Goal: Task Accomplishment & Management: Use online tool/utility

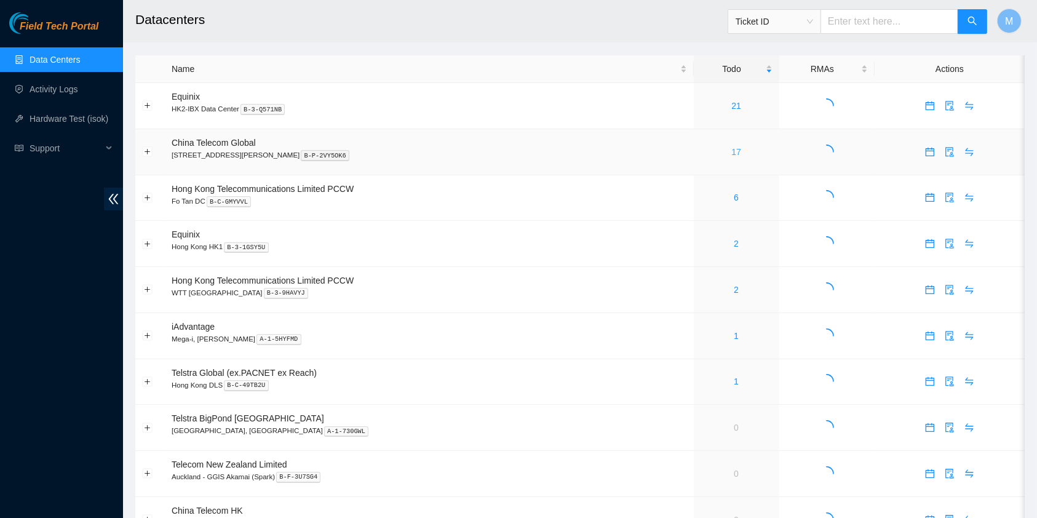
click at [731, 153] on link "17" at bounding box center [736, 152] width 10 height 10
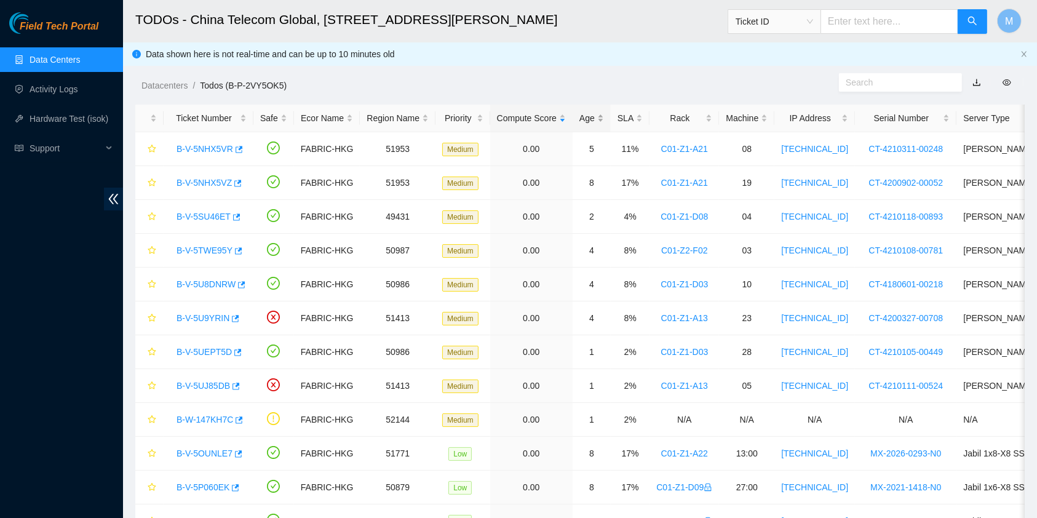
click at [590, 111] on div "Age" at bounding box center [591, 118] width 25 height 14
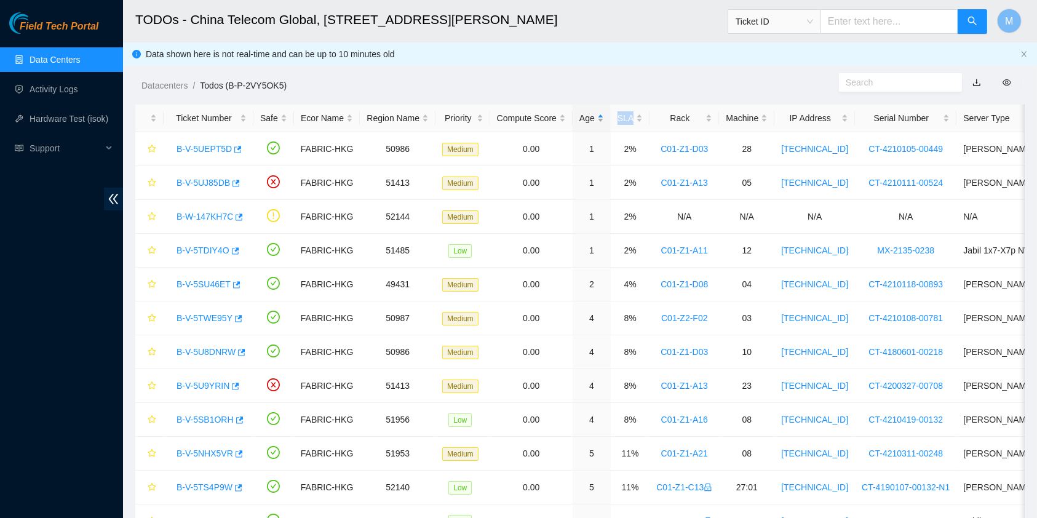
click at [590, 111] on div "Age" at bounding box center [591, 118] width 25 height 14
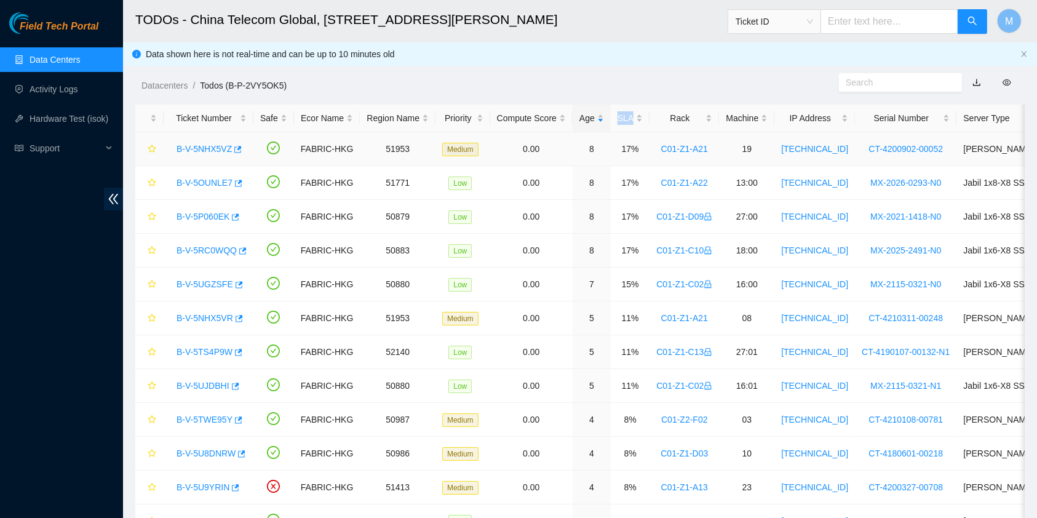
click at [195, 150] on link "B-V-5NHX5VZ" at bounding box center [204, 149] width 55 height 10
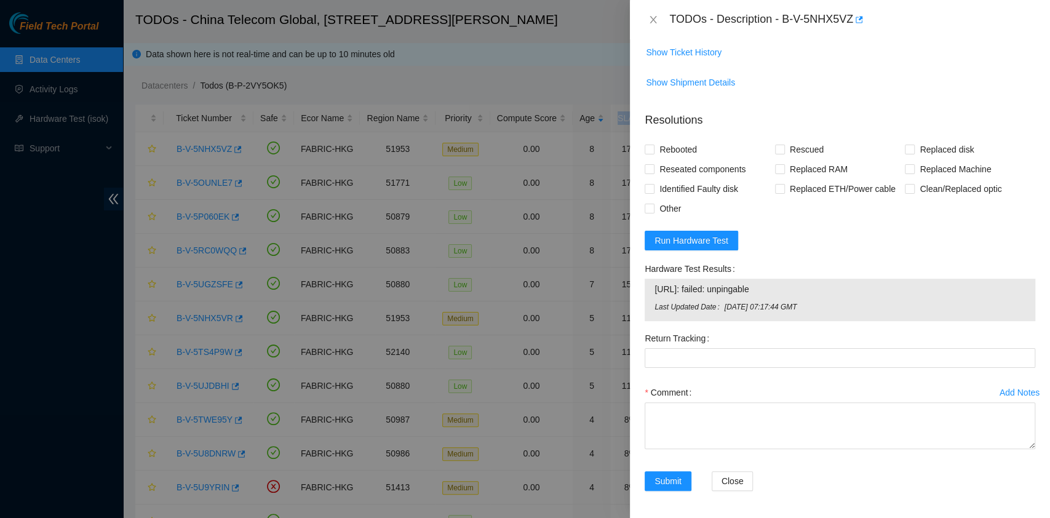
scroll to position [873, 0]
click at [696, 229] on button "Run Hardware Test" at bounding box center [691, 239] width 93 height 20
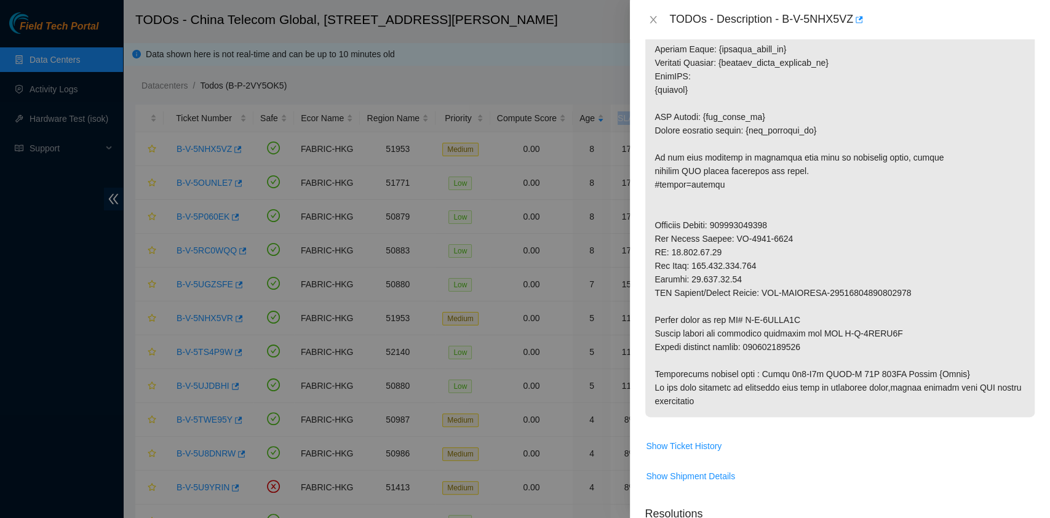
scroll to position [477, 0]
click at [0, 282] on div at bounding box center [525, 259] width 1050 height 518
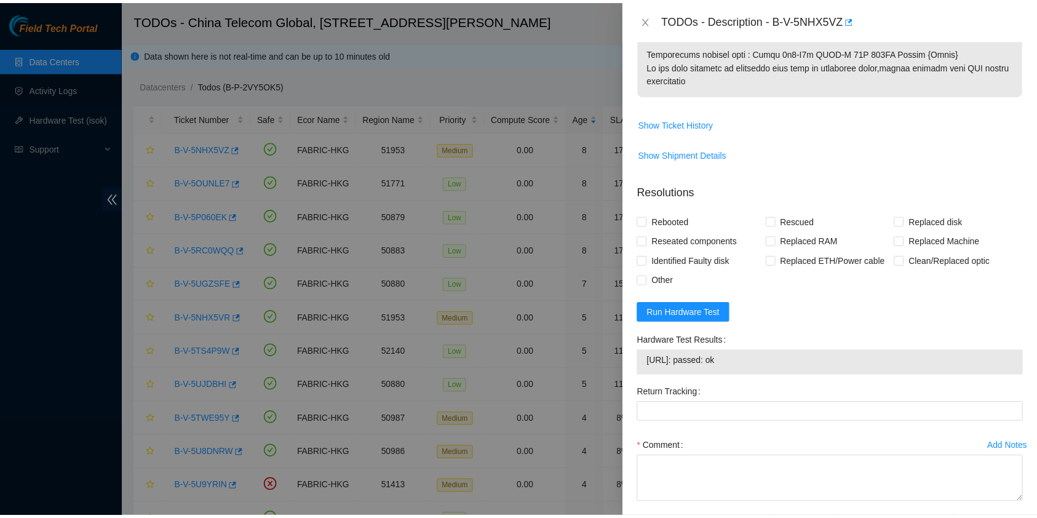
scroll to position [804, 0]
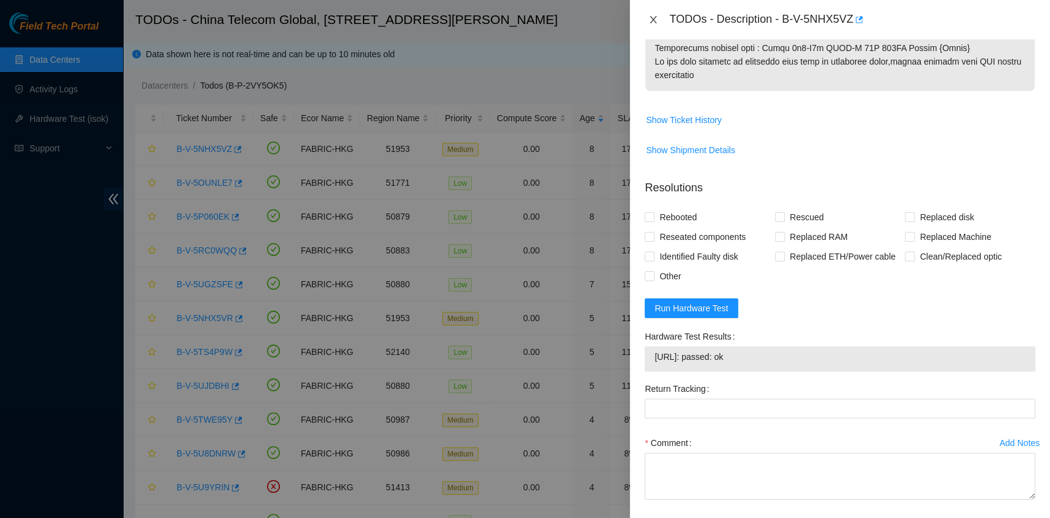
click at [648, 18] on icon "close" at bounding box center [653, 20] width 10 height 10
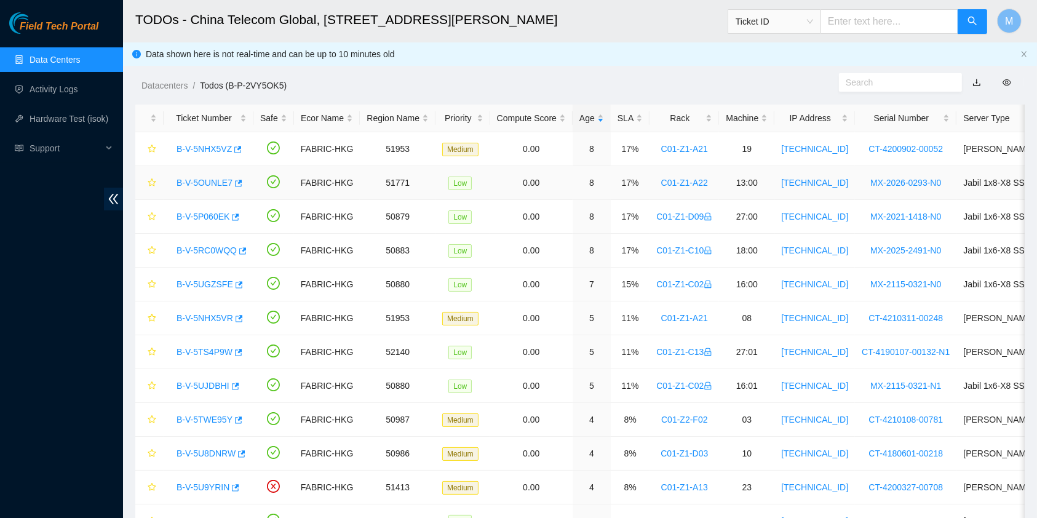
click at [201, 179] on link "B-V-5OUNLE7" at bounding box center [205, 183] width 56 height 10
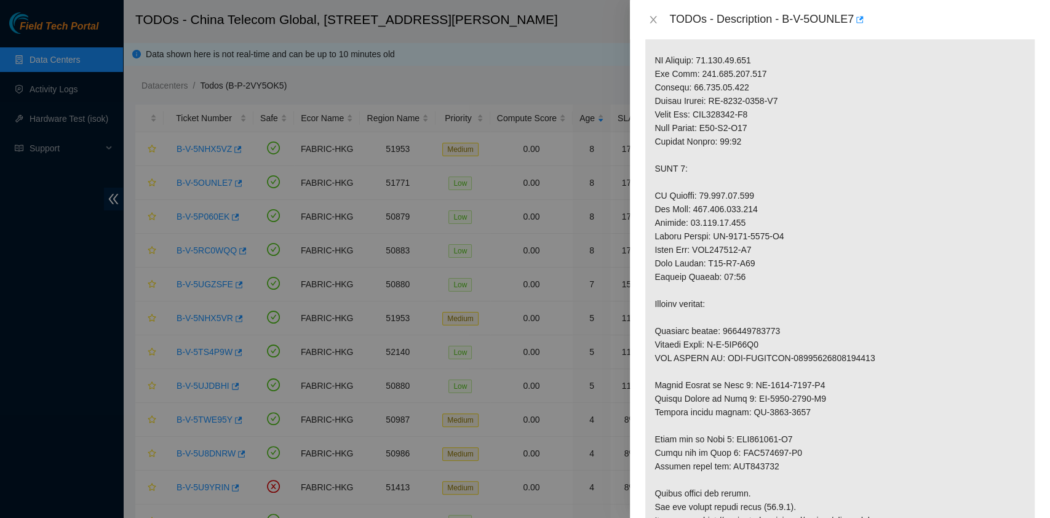
scroll to position [827, 0]
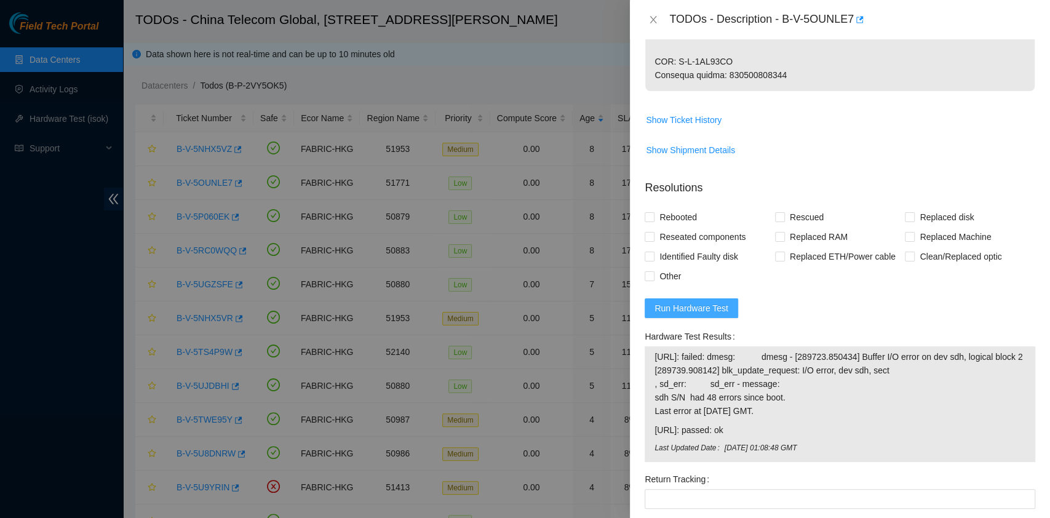
click at [704, 318] on button "Run Hardware Test" at bounding box center [691, 308] width 93 height 20
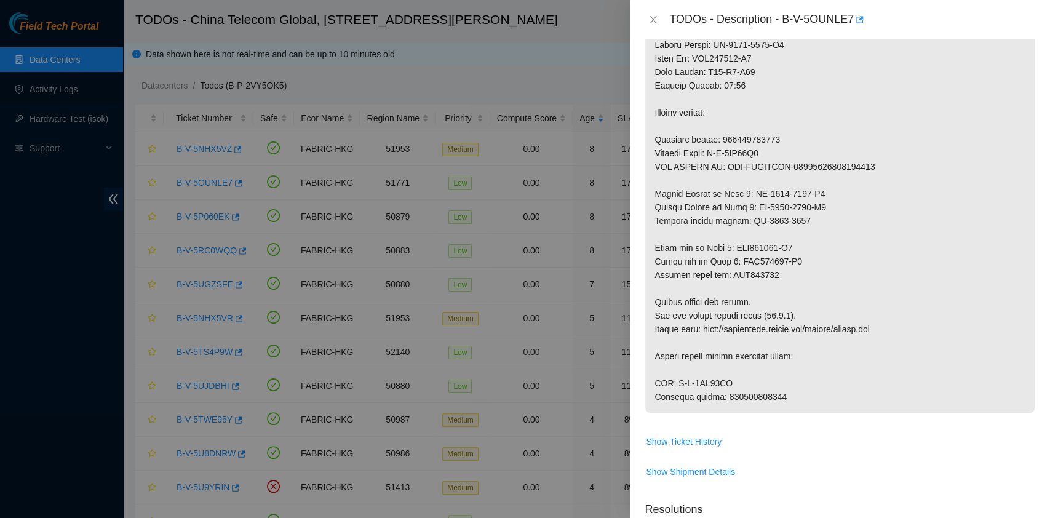
scroll to position [501, 0]
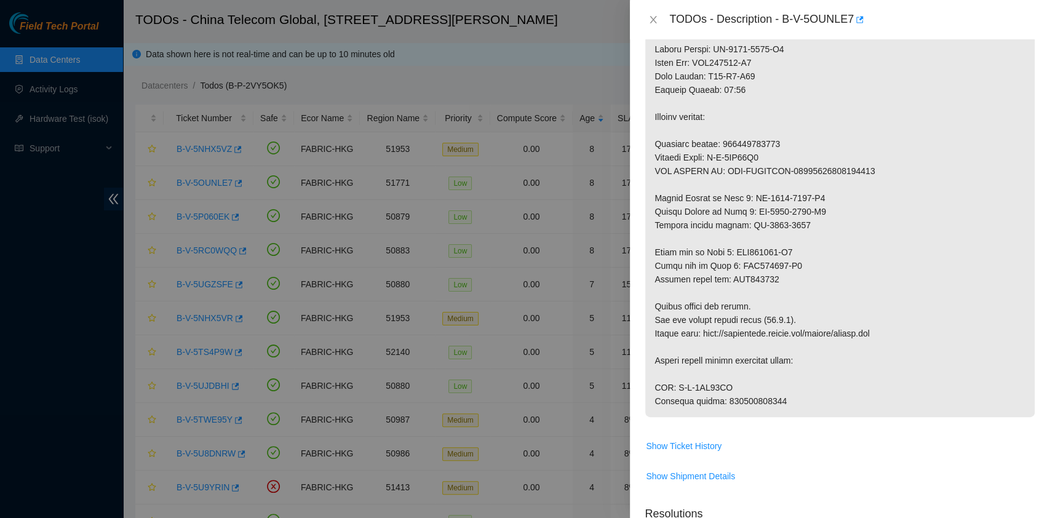
click at [0, 288] on div at bounding box center [525, 259] width 1050 height 518
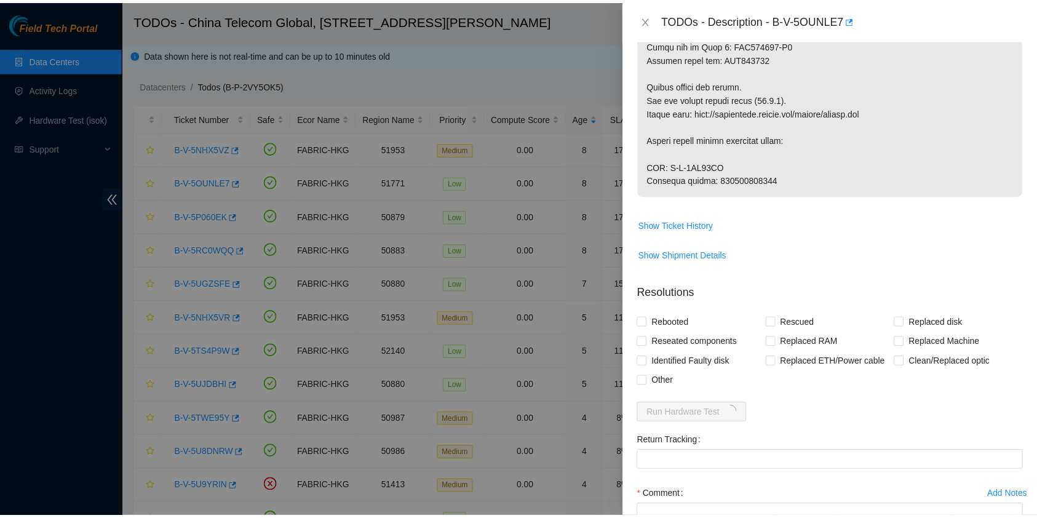
scroll to position [867, 0]
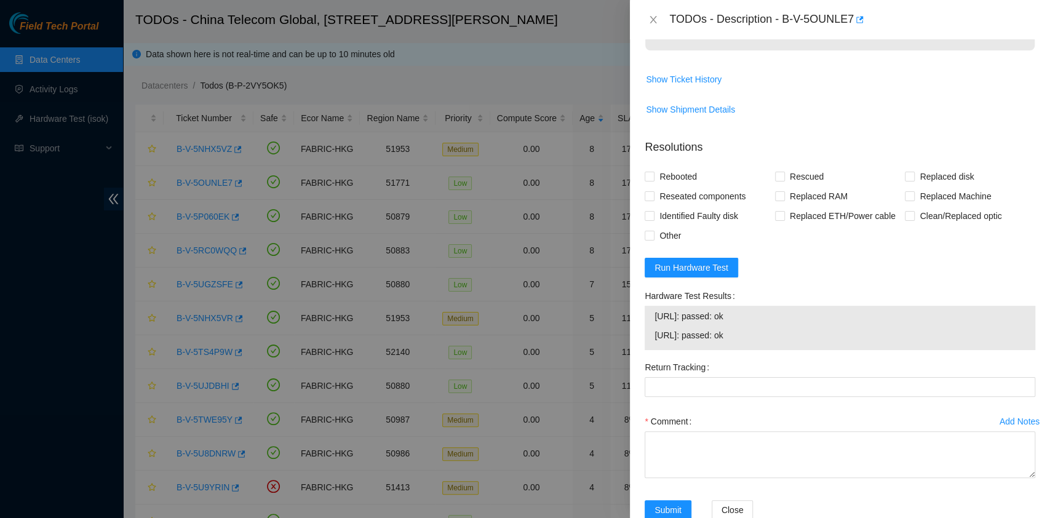
click at [656, 26] on div "TODOs - Description - B-V-5OUNLE7" at bounding box center [840, 20] width 391 height 20
click at [654, 18] on icon "close" at bounding box center [653, 20] width 10 height 10
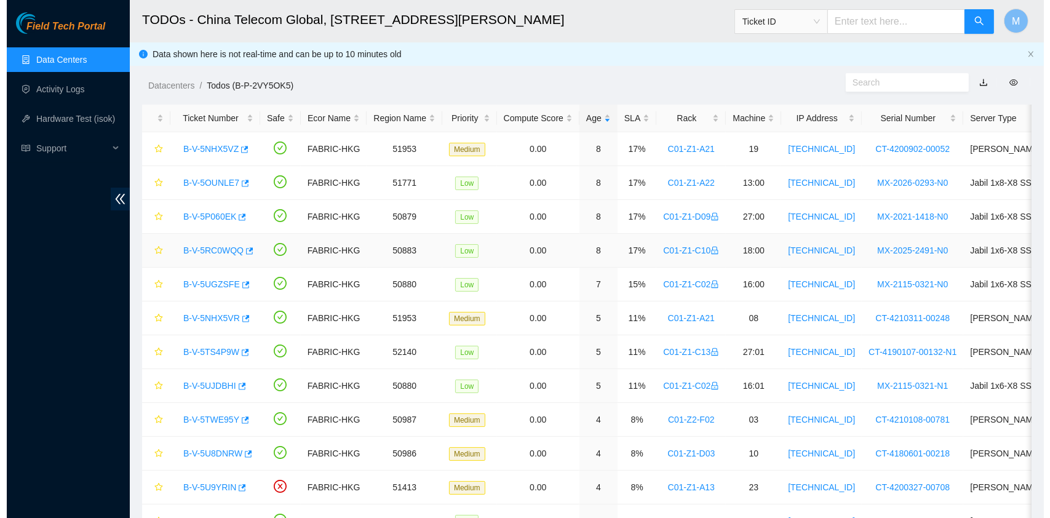
scroll to position [314, 0]
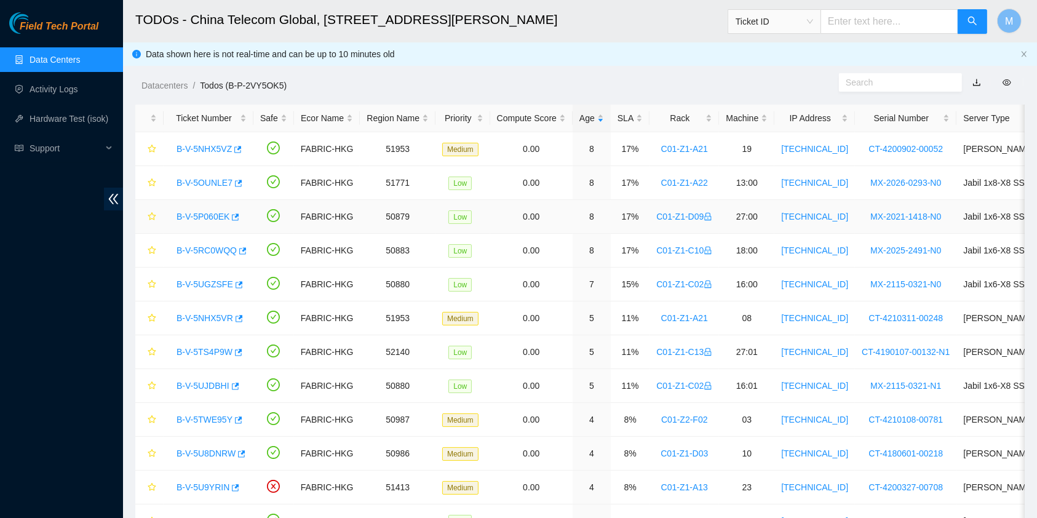
click at [195, 213] on link "B-V-5P060EK" at bounding box center [203, 217] width 53 height 10
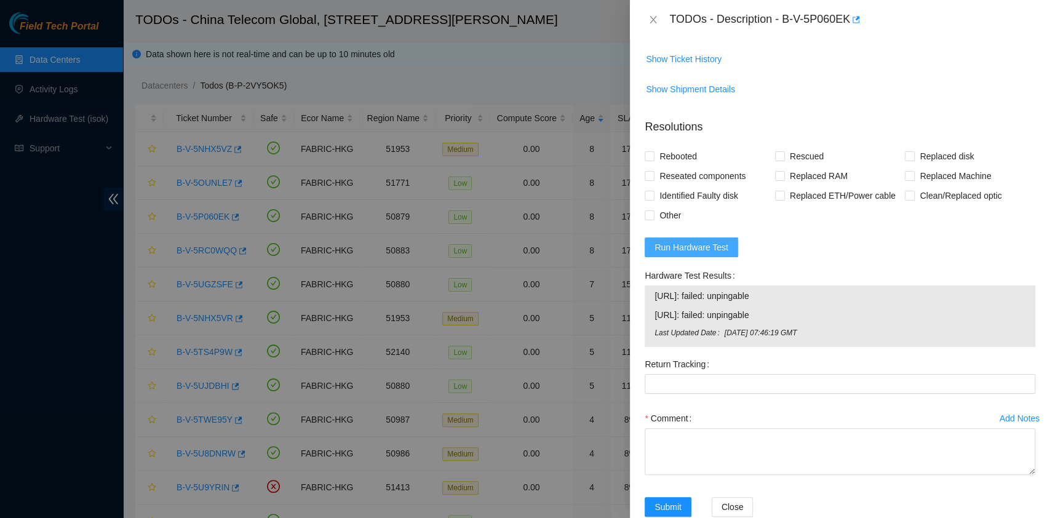
click at [716, 254] on span "Run Hardware Test" at bounding box center [691, 247] width 74 height 14
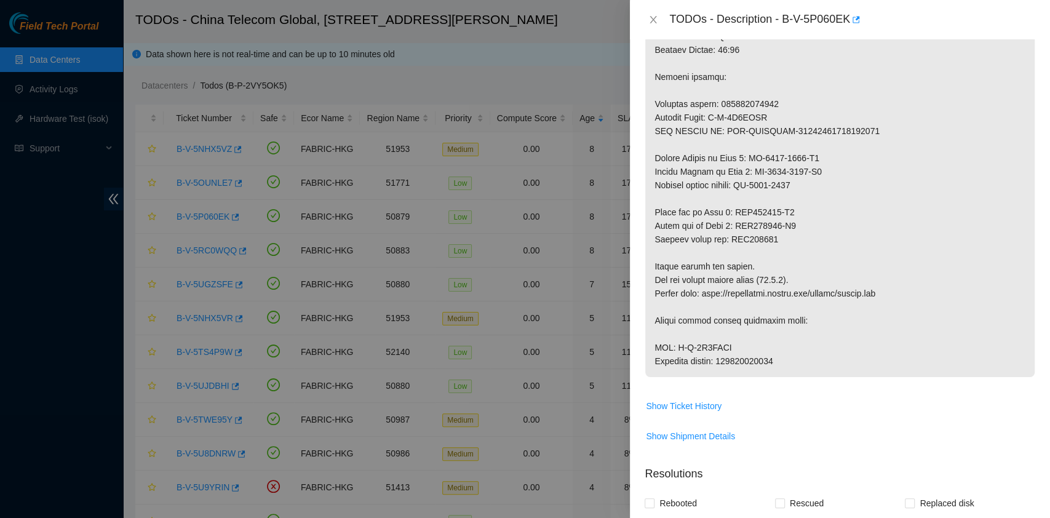
scroll to position [1176, 0]
click at [10, 317] on div at bounding box center [525, 259] width 1050 height 518
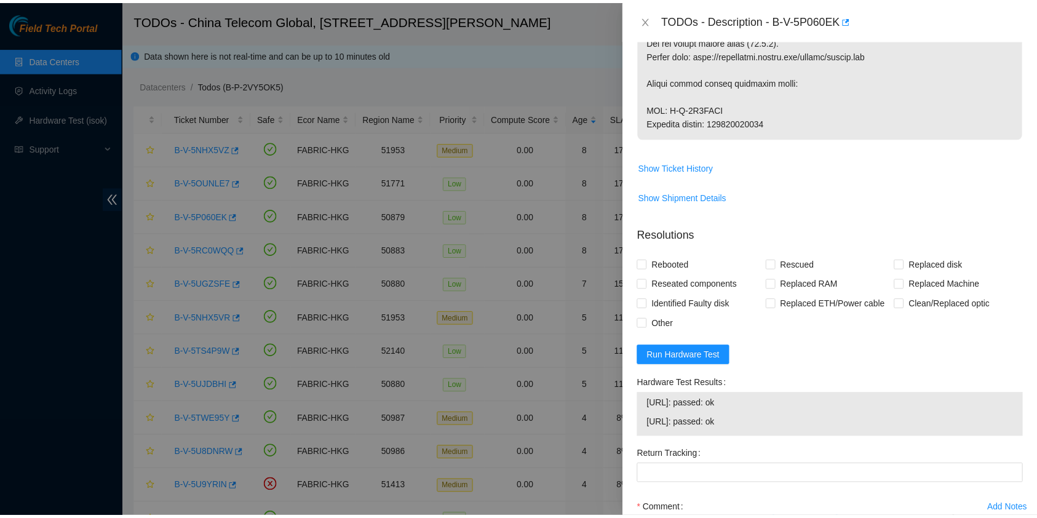
scroll to position [1574, 0]
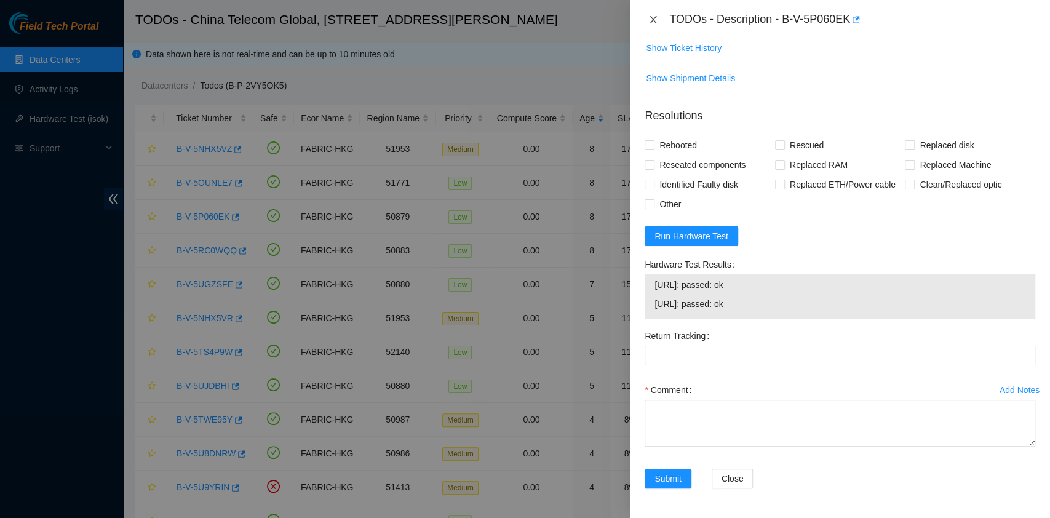
click at [651, 15] on icon "close" at bounding box center [653, 20] width 10 height 10
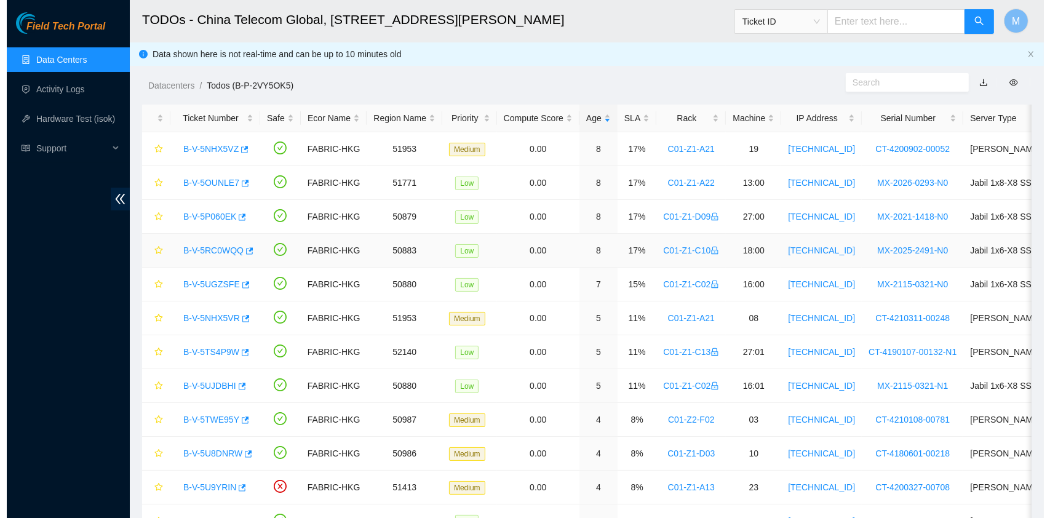
scroll to position [280, 0]
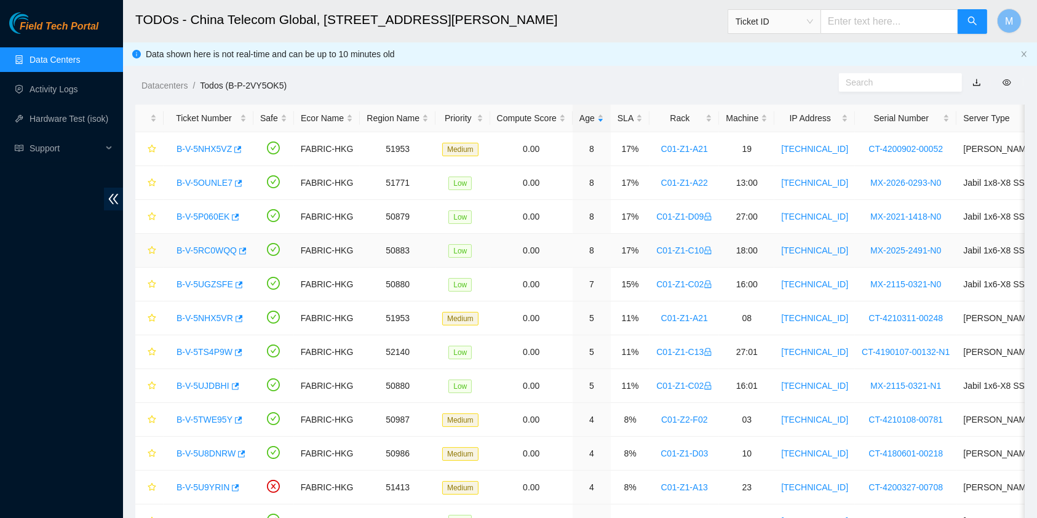
click at [216, 250] on link "B-V-5RC0WQQ" at bounding box center [207, 250] width 60 height 10
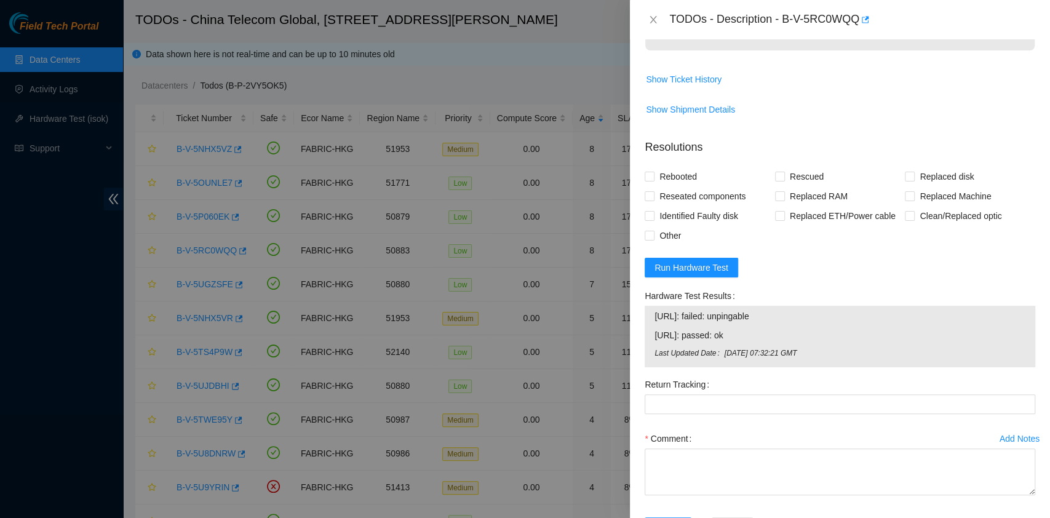
scroll to position [1574, 0]
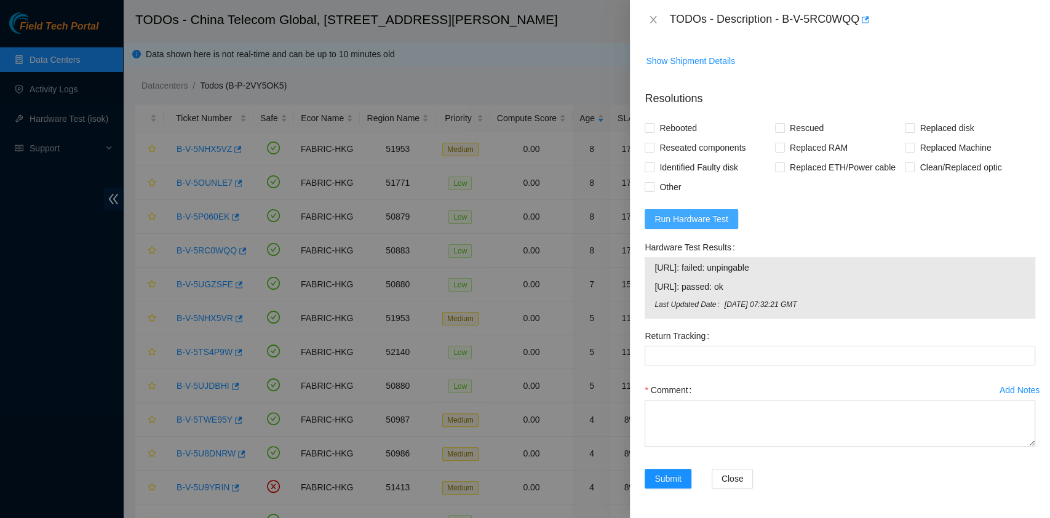
click at [708, 226] on span "Run Hardware Test" at bounding box center [691, 219] width 74 height 14
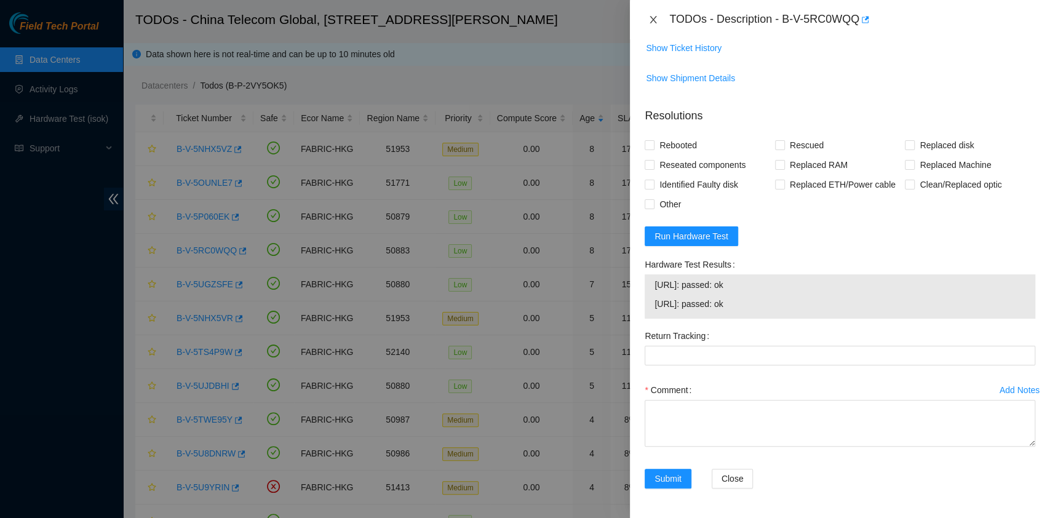
click at [657, 17] on icon "close" at bounding box center [653, 20] width 10 height 10
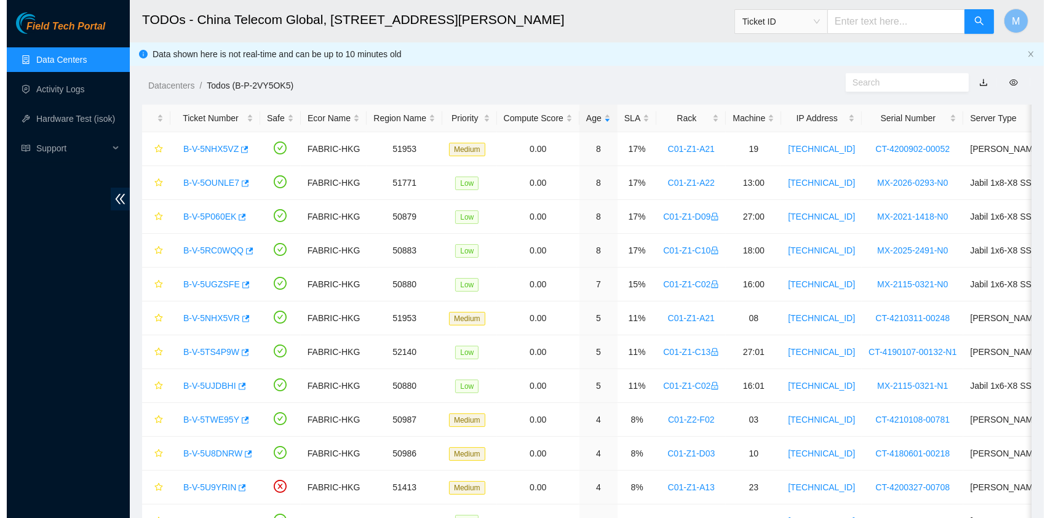
scroll to position [280, 0]
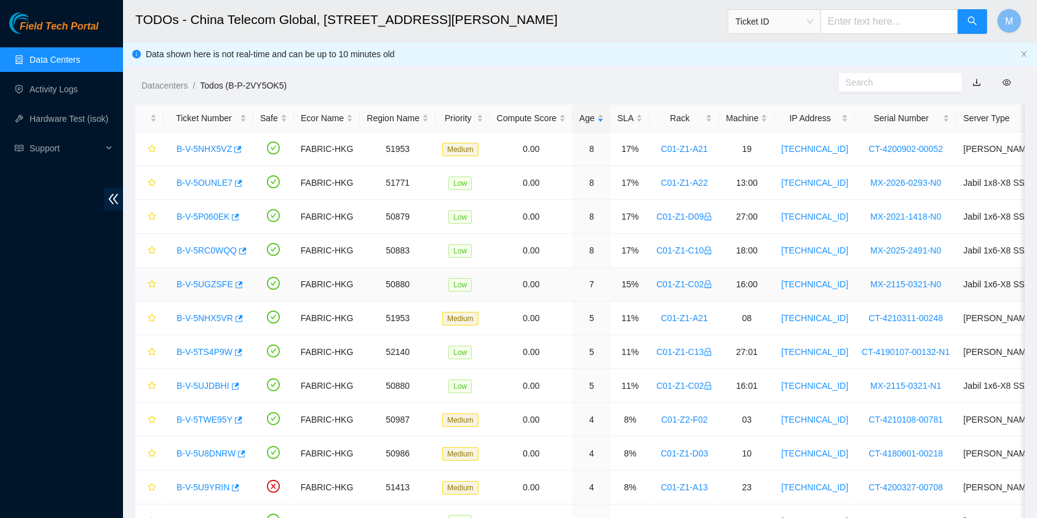
click at [207, 285] on link "B-V-5UGZSFE" at bounding box center [205, 284] width 57 height 10
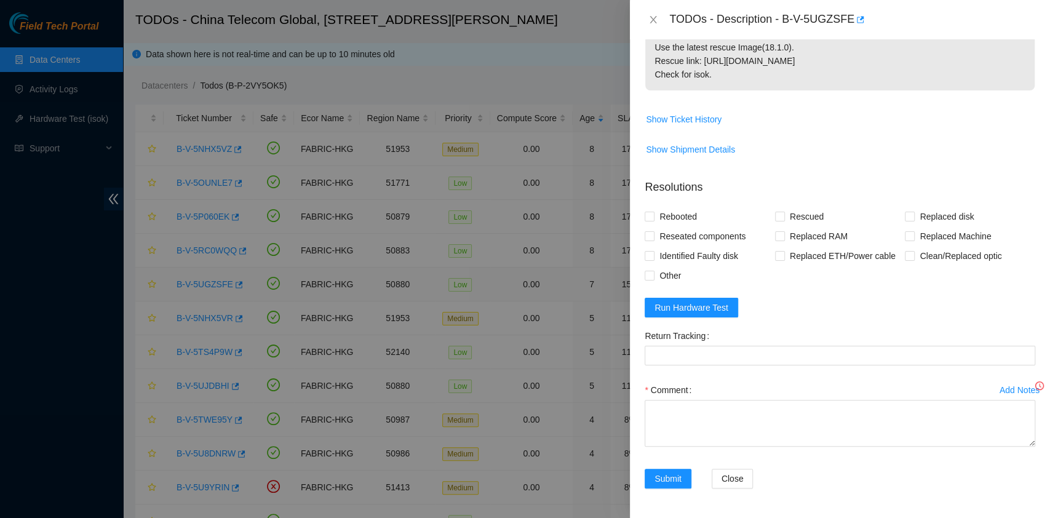
scroll to position [245, 0]
click at [721, 312] on span "Run Hardware Test" at bounding box center [691, 308] width 74 height 14
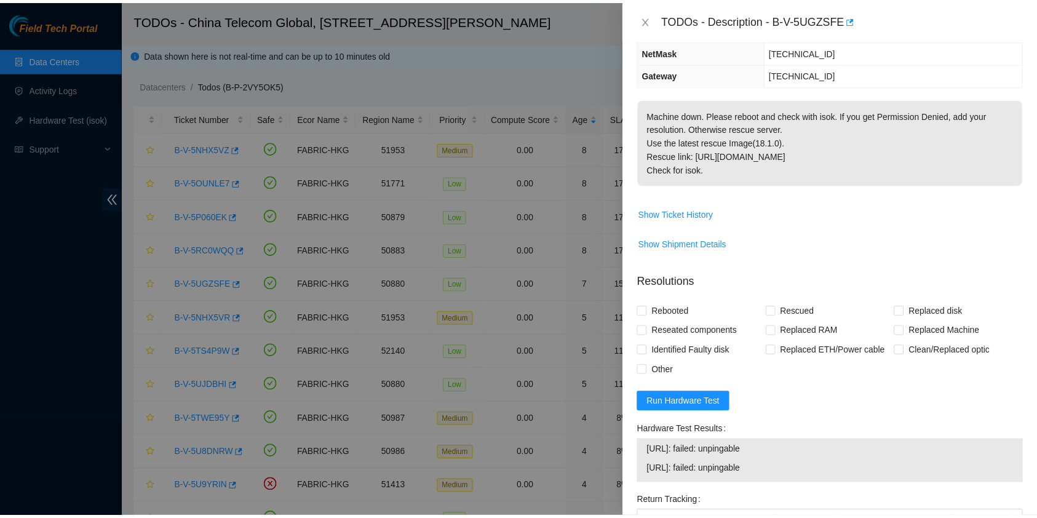
scroll to position [0, 0]
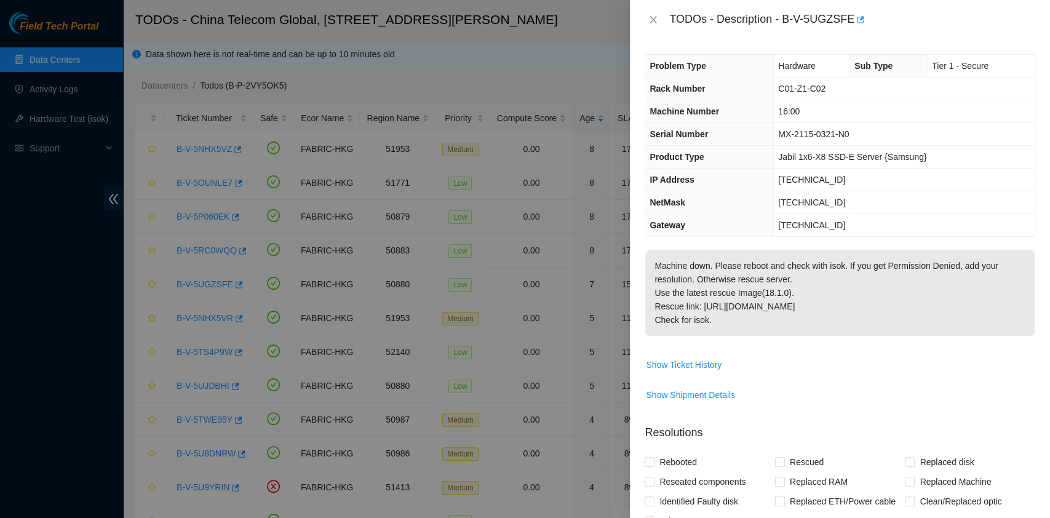
drag, startPoint x: 867, startPoint y: 311, endPoint x: 843, endPoint y: 303, distance: 25.3
click at [867, 311] on p "Machine down. Please reboot and check with isok. If you get Permission Denied, …" at bounding box center [839, 293] width 389 height 86
click at [793, 366] on span "Show Ticket History" at bounding box center [839, 365] width 389 height 20
drag, startPoint x: 745, startPoint y: 334, endPoint x: 669, endPoint y: 15, distance: 328.2
click at [669, 15] on div "TODOs - Description - B-V-5UGZSFE Problem Type Hardware Sub Type Tier 1 - Secur…" at bounding box center [840, 259] width 420 height 518
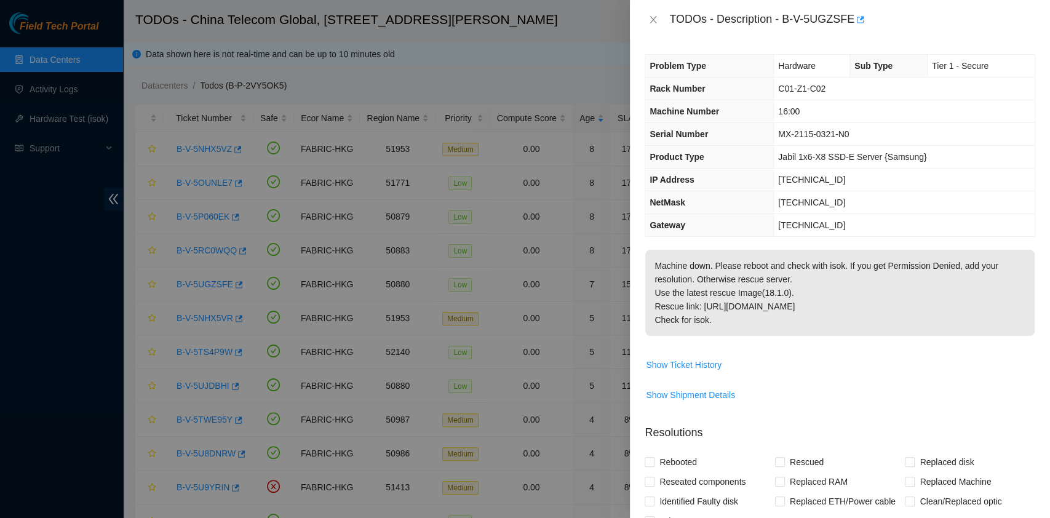
copy div "TODOs - Description - B-V-5UGZSFE Problem Type Hardware Sub Type Tier 1 - Secur…"
click at [647, 17] on button "Close" at bounding box center [653, 20] width 17 height 12
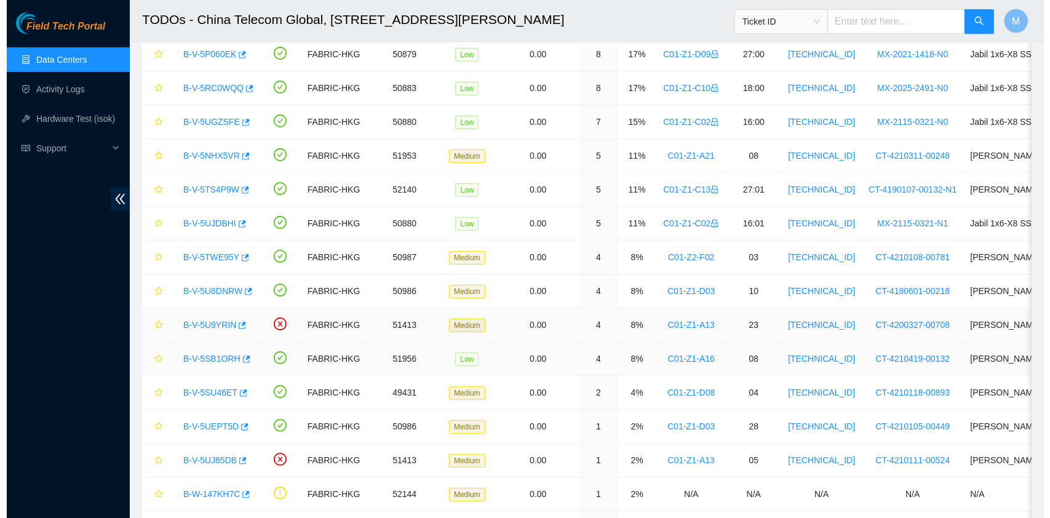
scroll to position [162, 0]
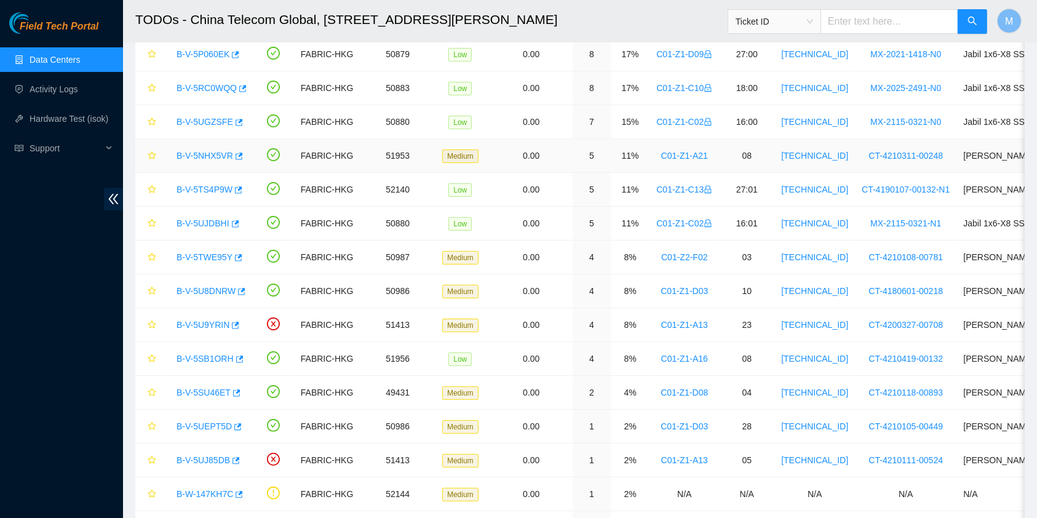
click at [216, 160] on div "B-V-5NHX5VR" at bounding box center [208, 156] width 76 height 20
click at [214, 156] on link "B-V-5NHX5VR" at bounding box center [205, 156] width 57 height 10
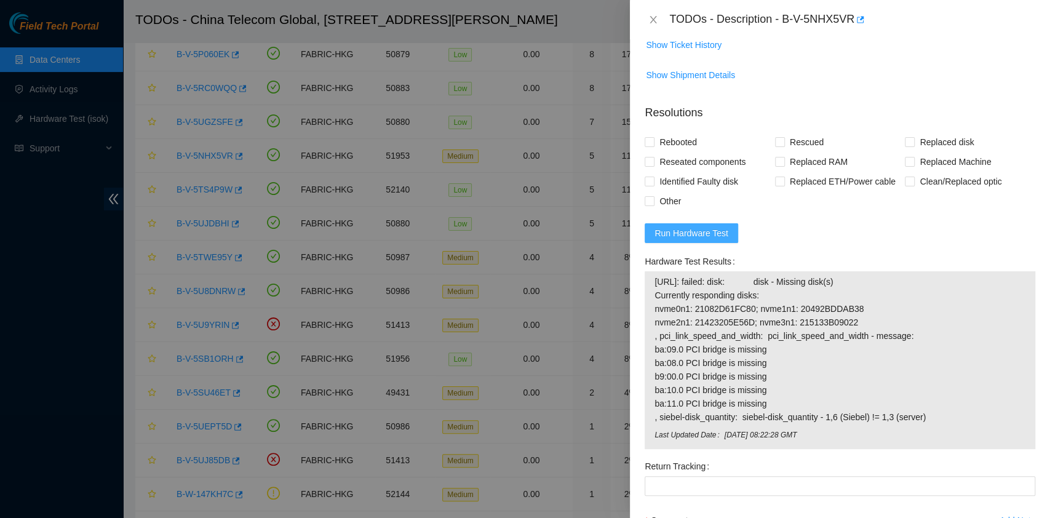
click at [708, 226] on span "Run Hardware Test" at bounding box center [691, 233] width 74 height 14
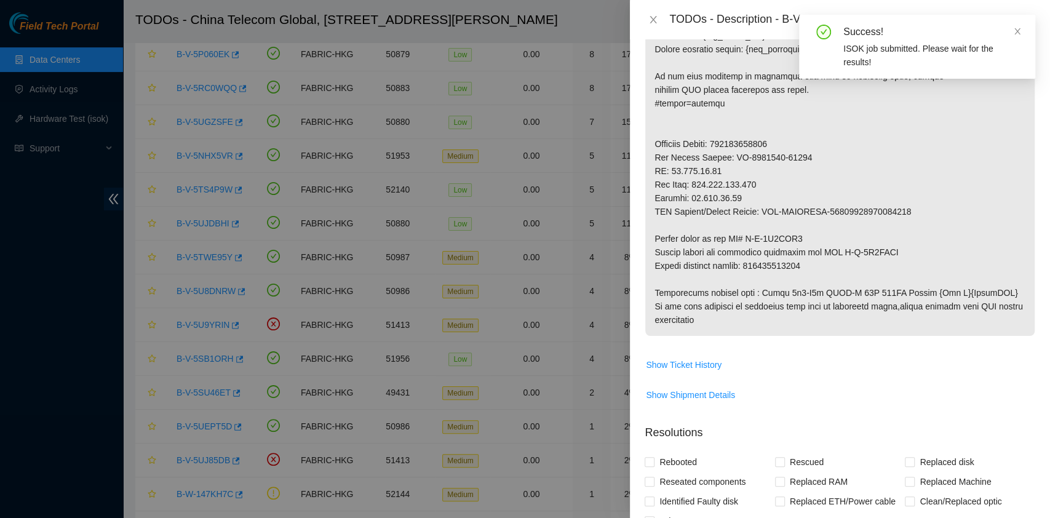
scroll to position [581, 0]
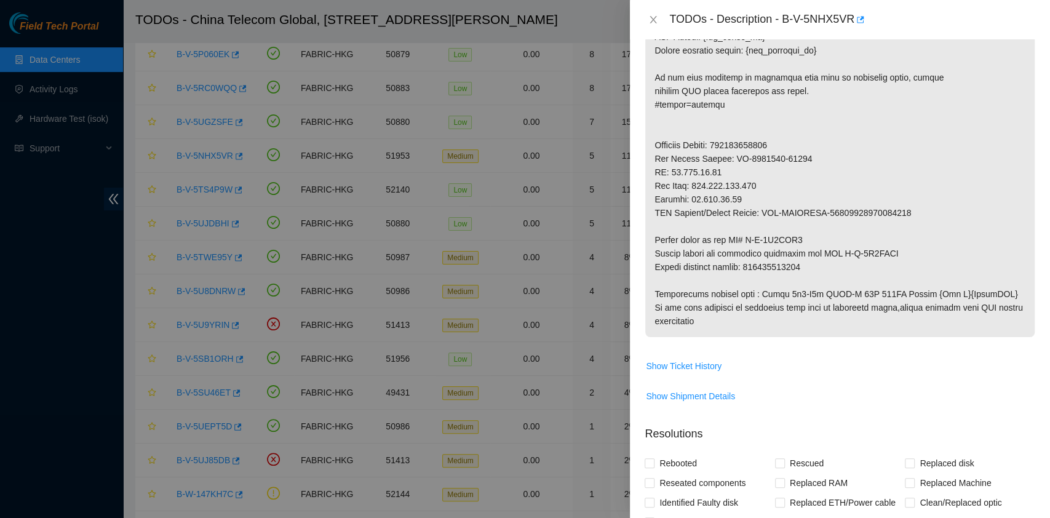
click at [31, 435] on div at bounding box center [525, 259] width 1050 height 518
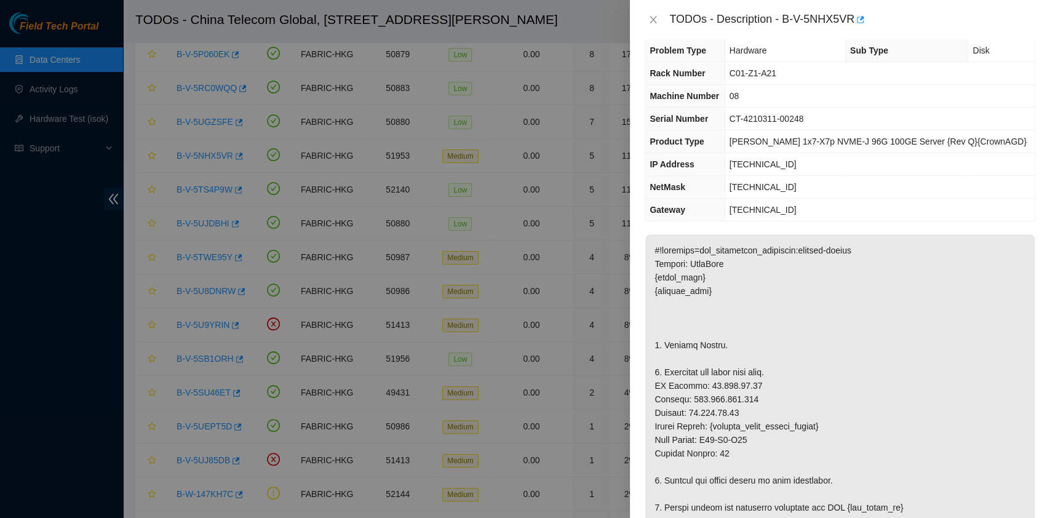
scroll to position [0, 0]
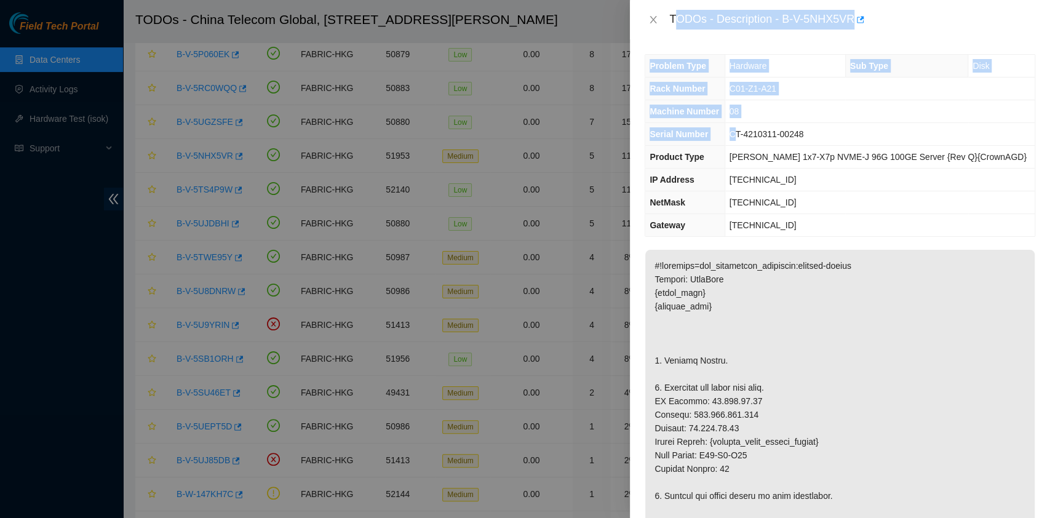
drag, startPoint x: 673, startPoint y: 17, endPoint x: 748, endPoint y: 130, distance: 135.8
click at [748, 130] on div "TODOs - Description - B-V-5NHX5VR Problem Type Hardware Sub Type Disk Rack Numb…" at bounding box center [840, 259] width 420 height 518
click at [685, 33] on div "TODOs - Description - B-V-5NHX5VR" at bounding box center [840, 19] width 420 height 39
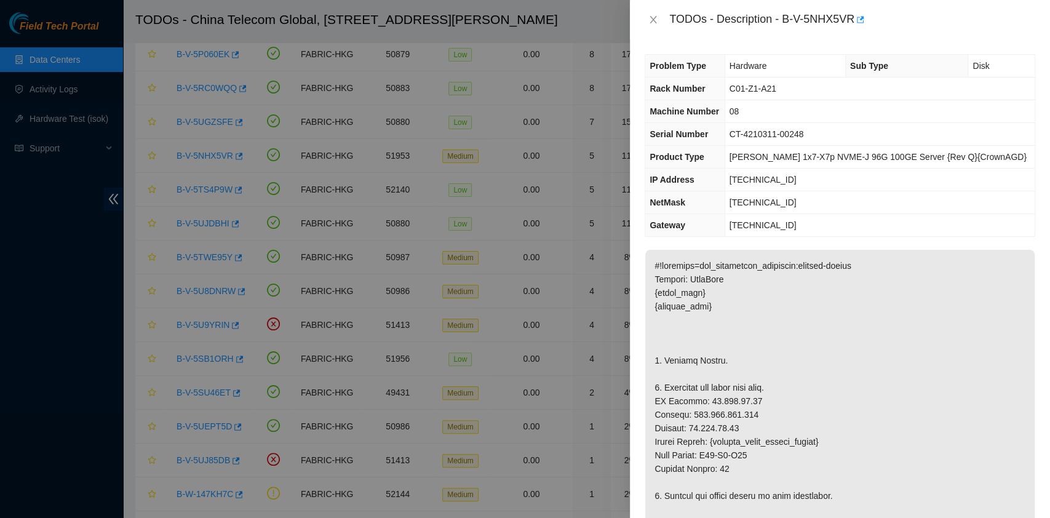
drag, startPoint x: 665, startPoint y: 16, endPoint x: 674, endPoint y: 16, distance: 8.6
click at [665, 15] on div "TODOs - Description - B-V-5NHX5VR" at bounding box center [840, 20] width 391 height 20
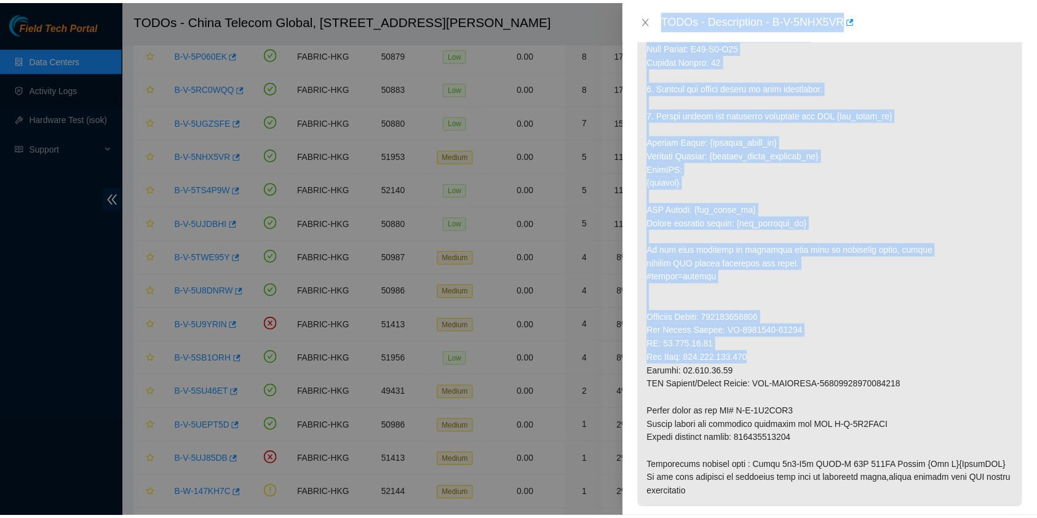
scroll to position [408, 0]
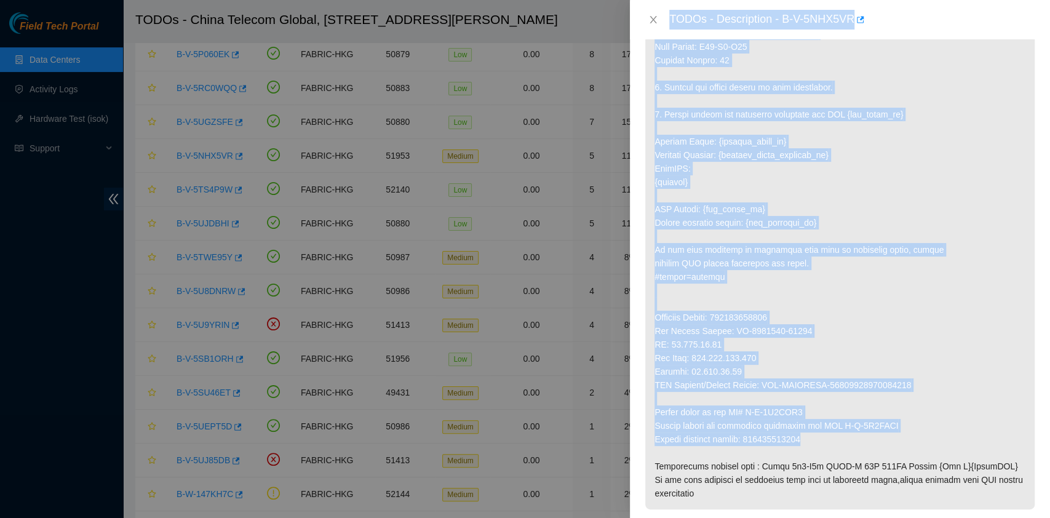
drag, startPoint x: 669, startPoint y: 16, endPoint x: 830, endPoint y: 435, distance: 449.1
click at [830, 435] on div "TODOs - Description - B-V-5NHX5VR Problem Type Hardware Sub Type Disk Rack Numb…" at bounding box center [840, 259] width 420 height 518
copy div "TODOs - Description - B-V-5NHX5VR Problem Type Hardware Sub Type Disk Rack Numb…"
click at [651, 20] on icon "close" at bounding box center [653, 20] width 10 height 10
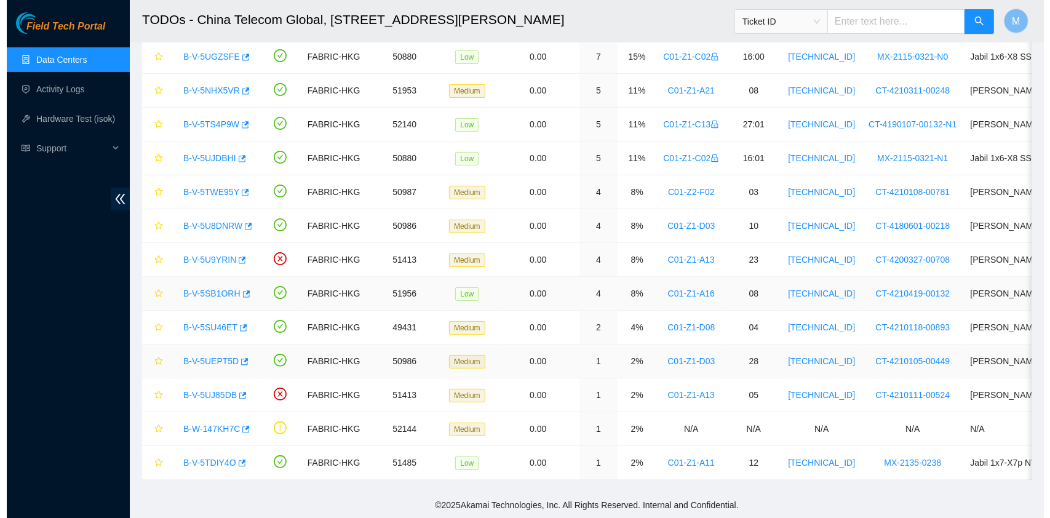
scroll to position [239, 0]
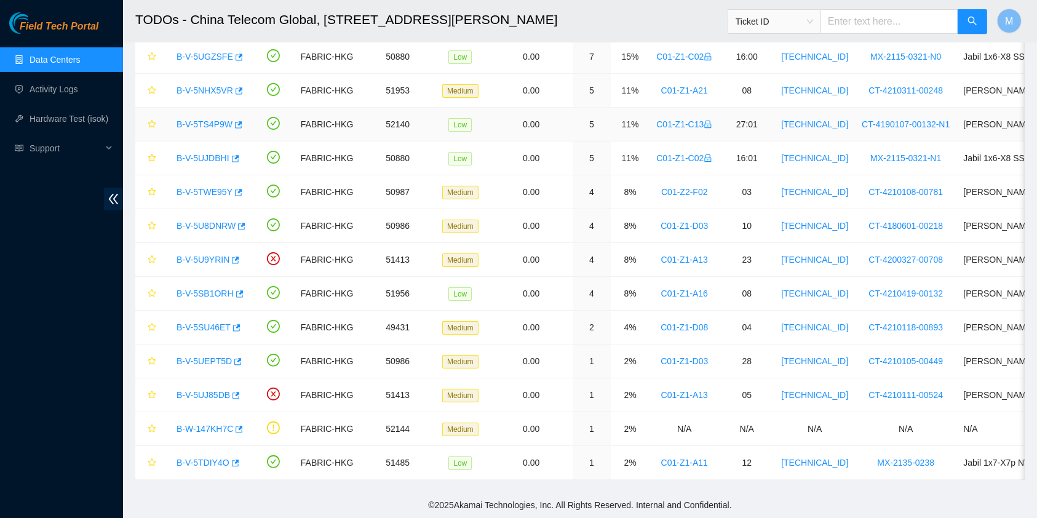
click at [208, 119] on link "B-V-5TS4P9W" at bounding box center [205, 124] width 56 height 10
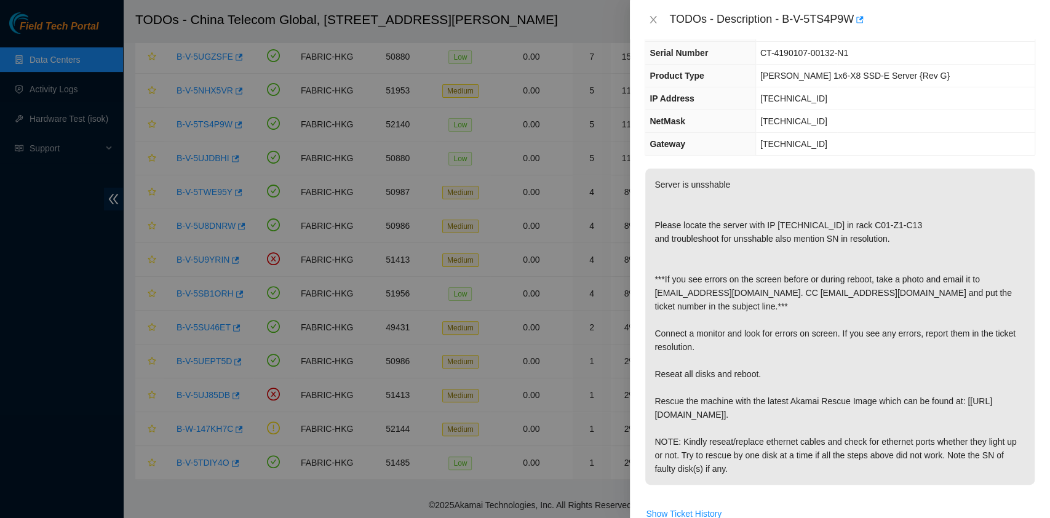
click at [763, 290] on p "Server is unsshable Please locate the server with IP 23.205.120.57 in rack C01-…" at bounding box center [839, 327] width 389 height 316
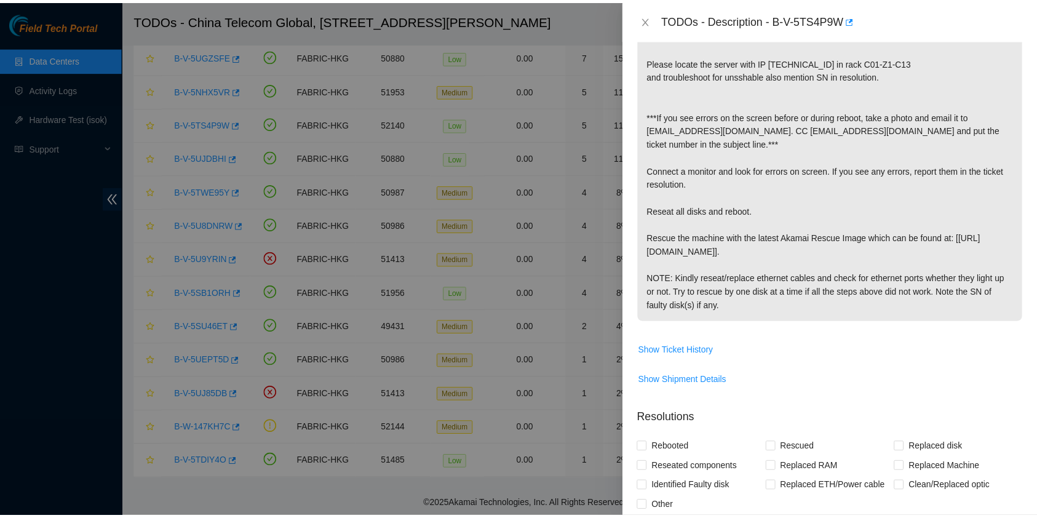
scroll to position [245, 0]
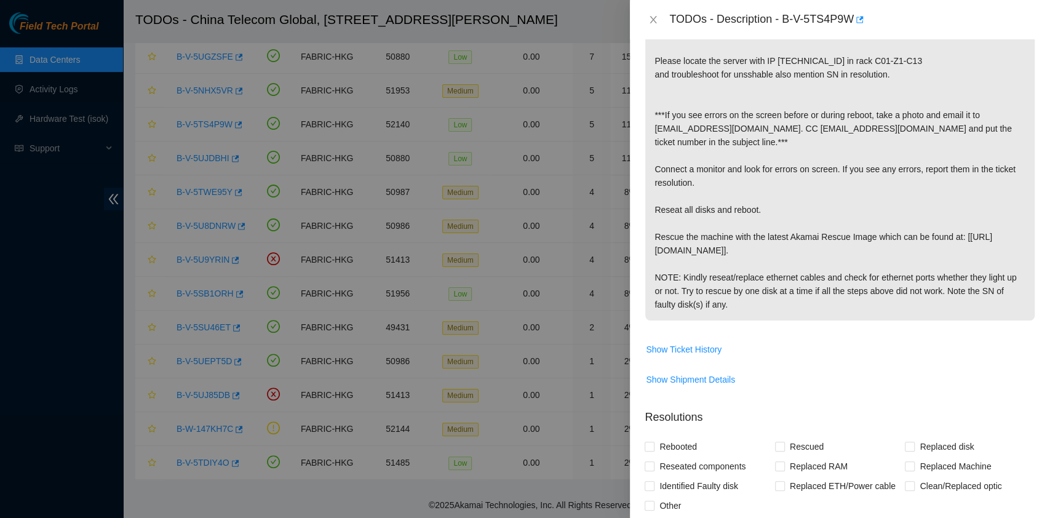
drag, startPoint x: 669, startPoint y: 21, endPoint x: 766, endPoint y: 321, distance: 315.5
click at [766, 321] on div "TODOs - Description - B-V-5TS4P9W Problem Type Hardware Sub Type Tier 1 - Secur…" at bounding box center [840, 259] width 420 height 518
copy div "TODOs - Description - B-V-5TS4P9W Problem Type Hardware Sub Type Tier 1 - Secur…"
click at [654, 22] on icon "close" at bounding box center [653, 19] width 7 height 7
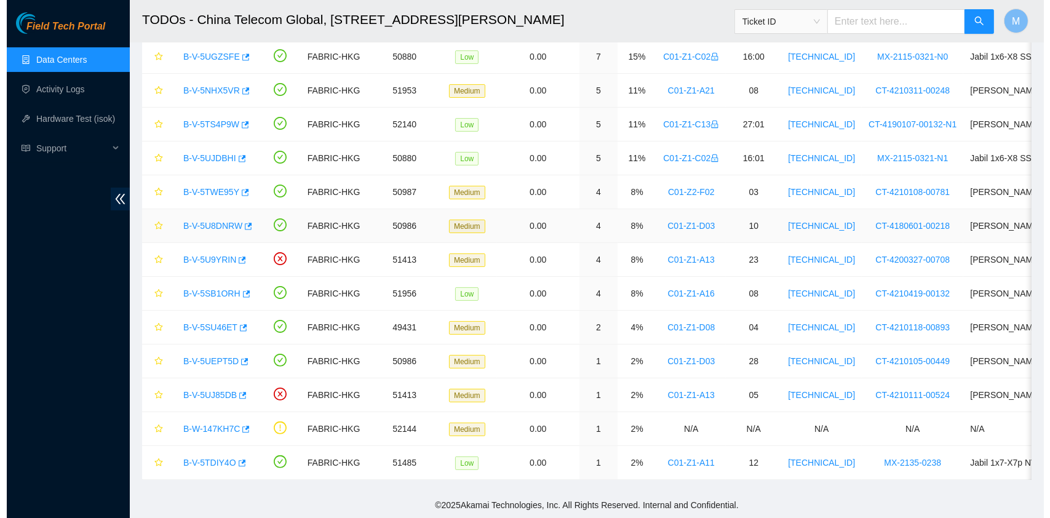
scroll to position [276, 0]
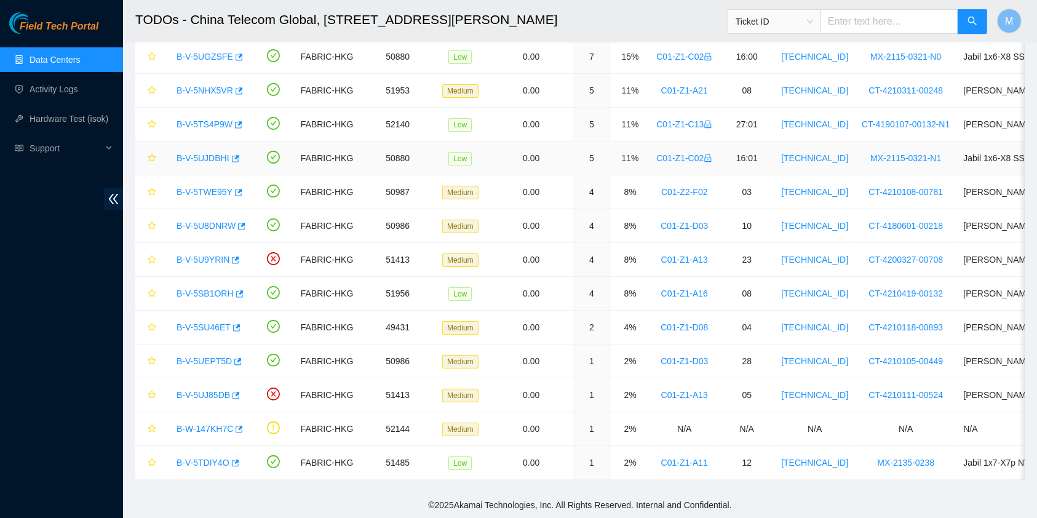
drag, startPoint x: 210, startPoint y: 145, endPoint x: 224, endPoint y: 158, distance: 20.0
click at [210, 153] on link "B-V-5UJDBHI" at bounding box center [203, 158] width 53 height 10
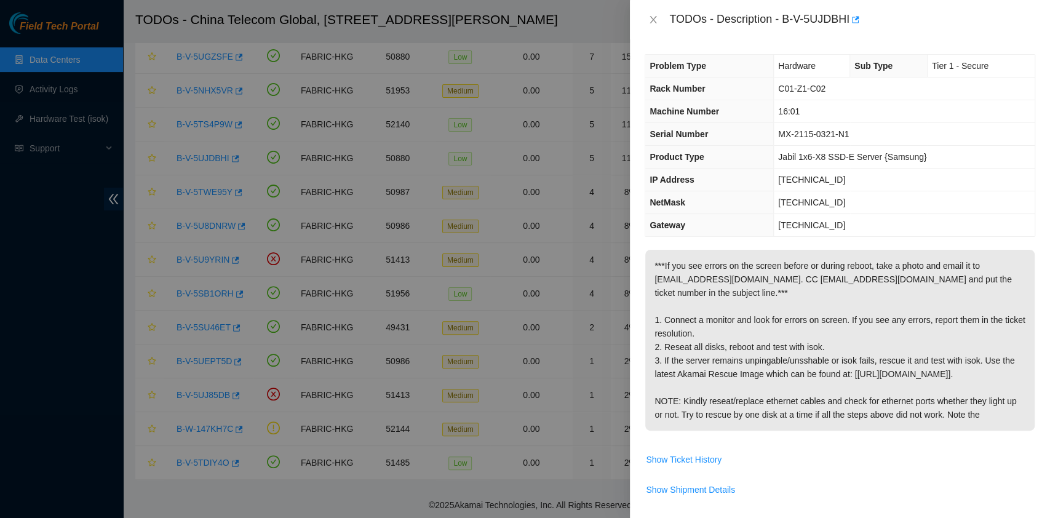
scroll to position [0, 0]
click at [787, 258] on p "***If you see errors on the screen before or during reboot, take a photo and em…" at bounding box center [839, 340] width 389 height 181
drag, startPoint x: 669, startPoint y: 13, endPoint x: 990, endPoint y: 423, distance: 520.9
click at [990, 423] on div "TODOs - Description - B-V-5UJDBHI Problem Type Hardware Sub Type Tier 1 - Secur…" at bounding box center [840, 259] width 420 height 518
copy div "TODOs - Description - B-V-5UJDBHI Problem Type Hardware Sub Type Tier 1 - Secur…"
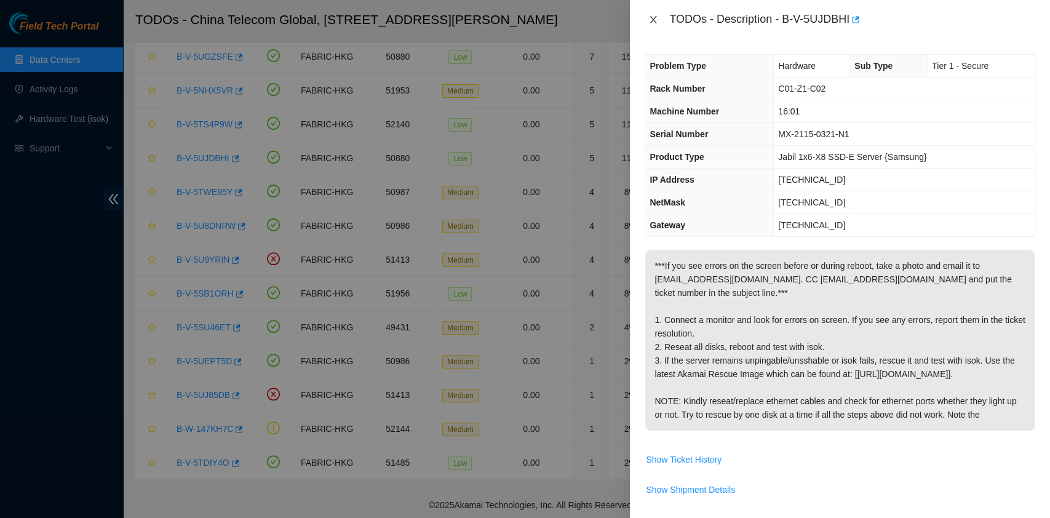
click at [648, 20] on icon "close" at bounding box center [653, 20] width 10 height 10
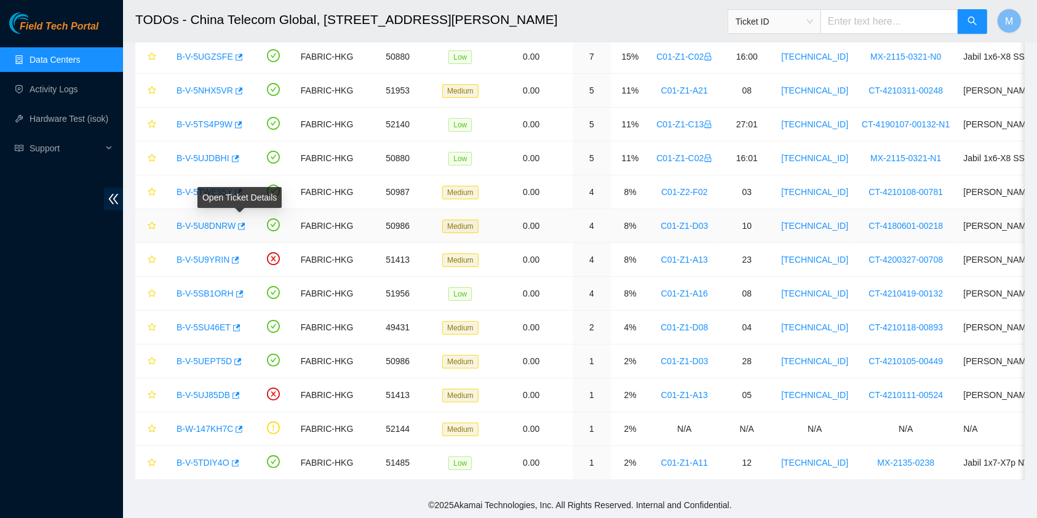
click at [214, 187] on div "Open Ticket Details" at bounding box center [239, 197] width 84 height 21
click at [185, 187] on link "B-V-5TWE95Y" at bounding box center [205, 192] width 56 height 10
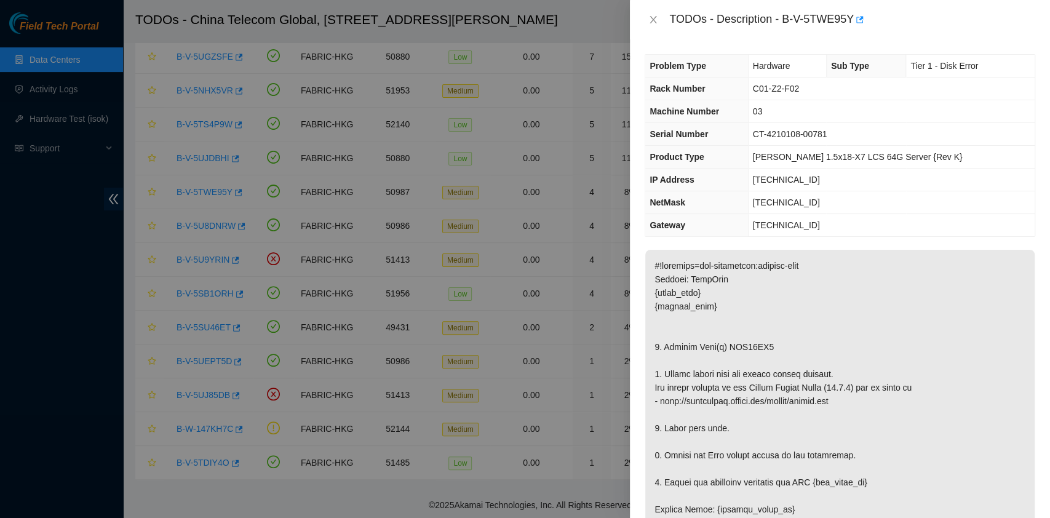
click at [669, 29] on div "TODOs - Description - B-V-5TWE95Y" at bounding box center [840, 20] width 391 height 20
click at [667, 22] on div "TODOs - Description - B-V-5TWE95Y" at bounding box center [840, 20] width 391 height 20
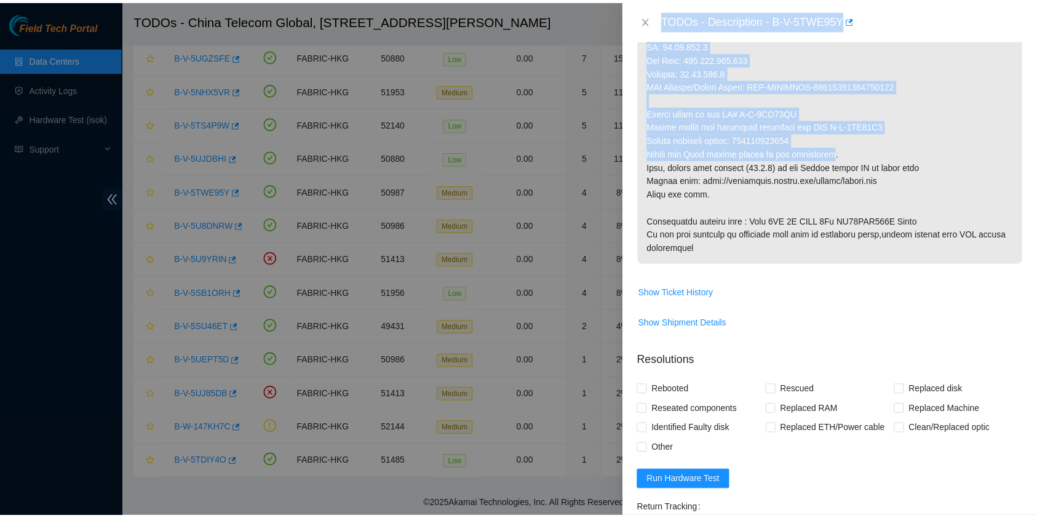
scroll to position [641, 0]
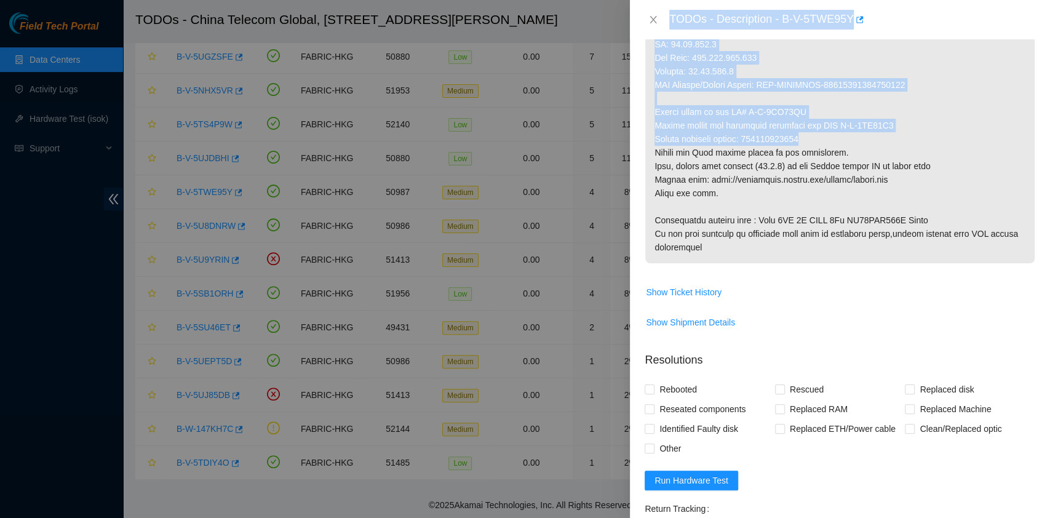
drag, startPoint x: 667, startPoint y: 21, endPoint x: 818, endPoint y: 137, distance: 190.3
click at [818, 137] on div "TODOs - Description - B-V-5TWE95Y Problem Type Hardware Sub Type Tier 1 - Disk …" at bounding box center [840, 259] width 420 height 518
click at [655, 19] on icon "close" at bounding box center [653, 20] width 10 height 10
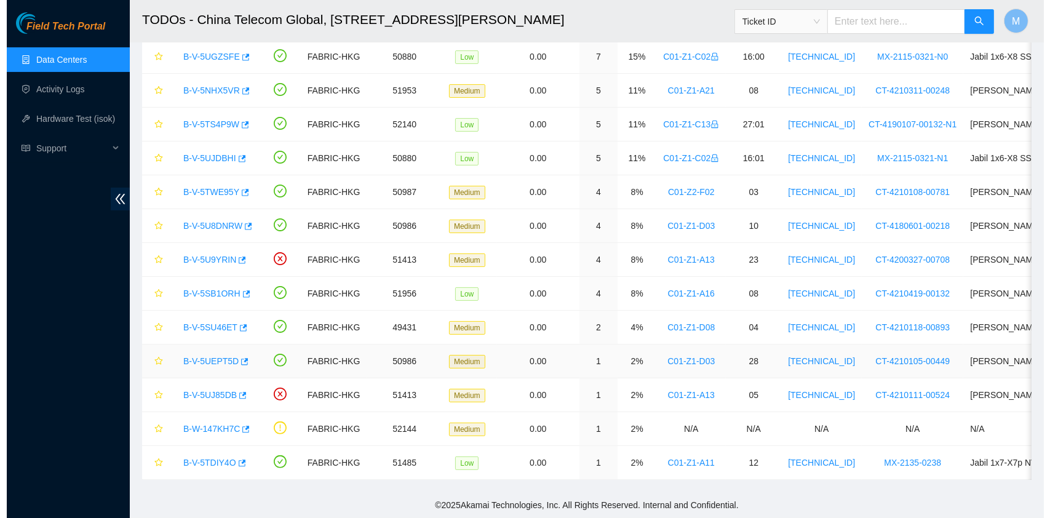
scroll to position [314, 0]
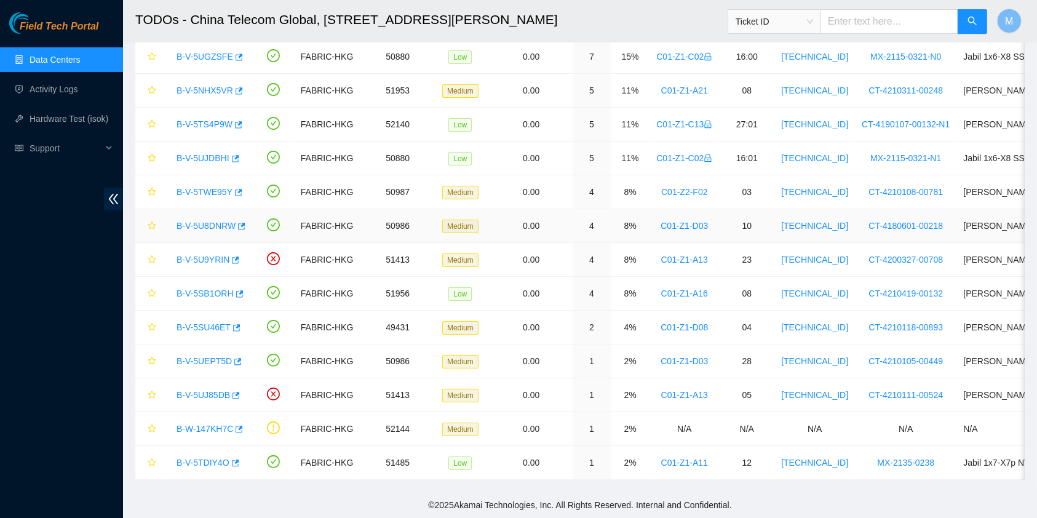
click at [213, 221] on link "B-V-5U8DNRW" at bounding box center [206, 226] width 59 height 10
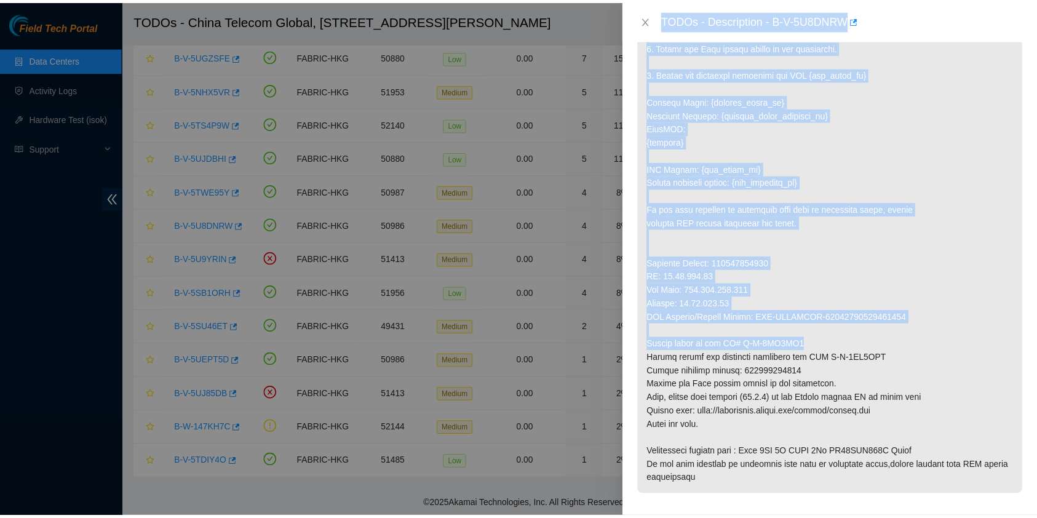
scroll to position [409, 0]
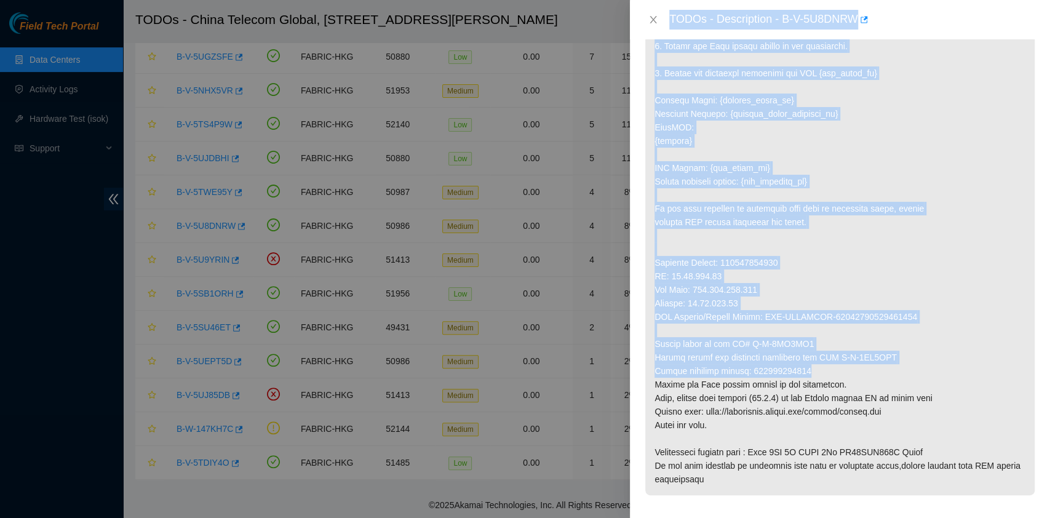
drag, startPoint x: 666, startPoint y: 17, endPoint x: 811, endPoint y: 363, distance: 375.4
click at [809, 363] on div "TODOs - Description - B-V-5U8DNRW Problem Type Hardware Sub Type Tier 1 - Disk …" at bounding box center [840, 259] width 420 height 518
copy div "TODOs - Description - B-V-5U8DNRW Problem Type Hardware Sub Type Tier 1 - Disk …"
click at [653, 20] on icon "close" at bounding box center [653, 19] width 7 height 7
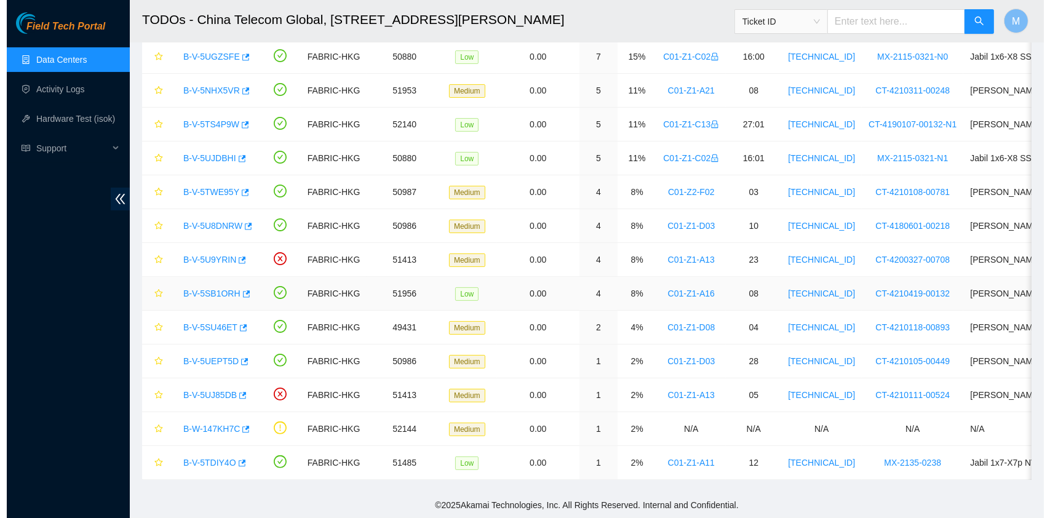
scroll to position [314, 0]
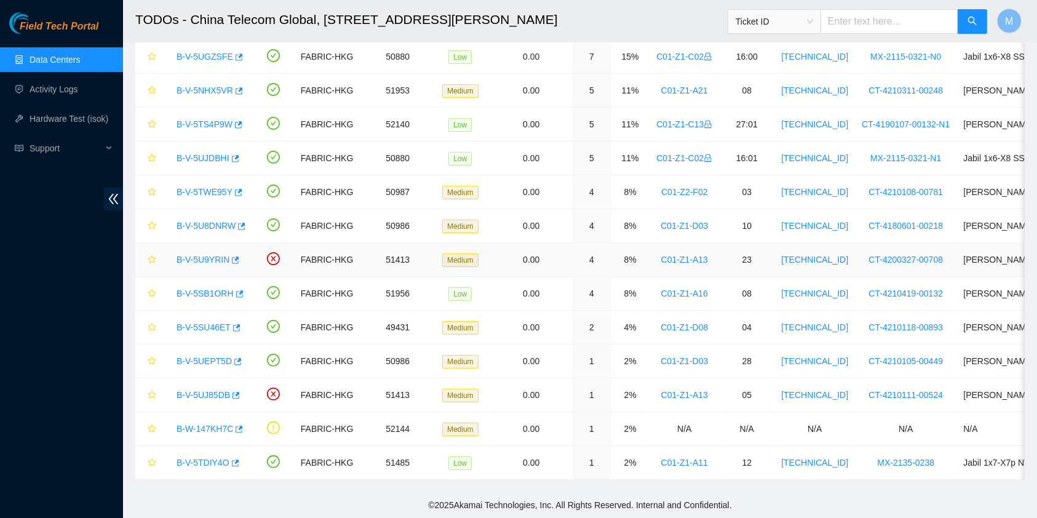
click at [199, 255] on link "B-V-5U9YRIN" at bounding box center [203, 260] width 53 height 10
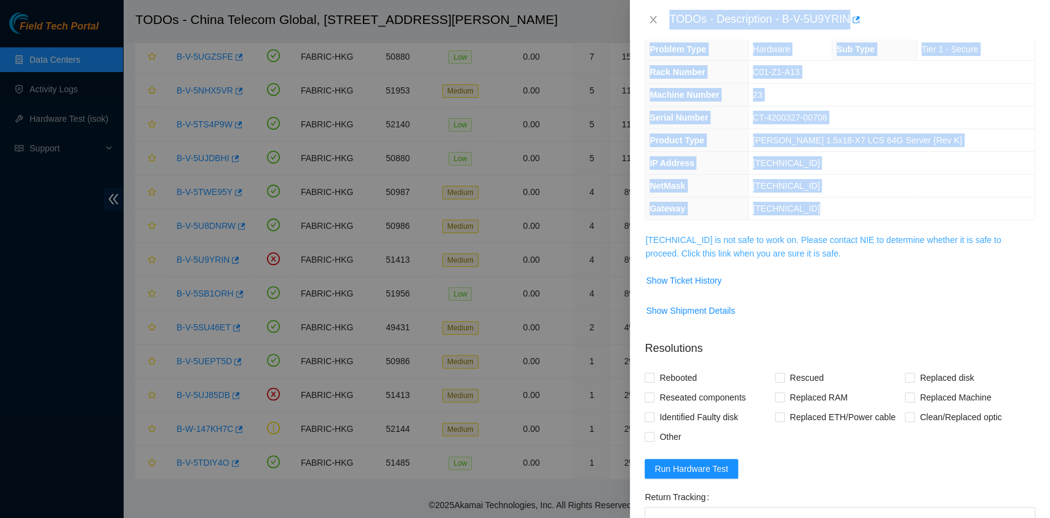
scroll to position [0, 0]
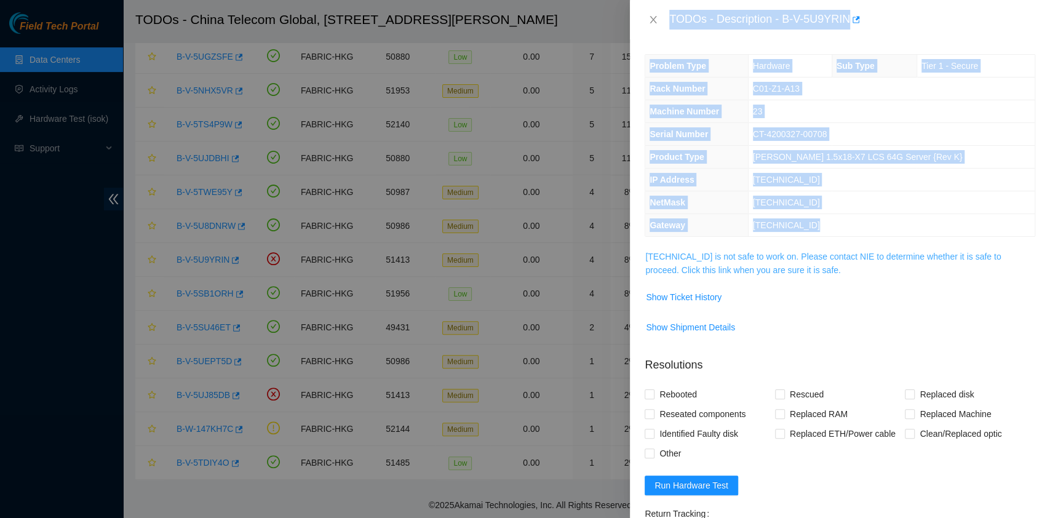
click at [780, 259] on link "23.204.98.120 is not safe to work on. Please contact NIE to determine whether i…" at bounding box center [822, 263] width 355 height 23
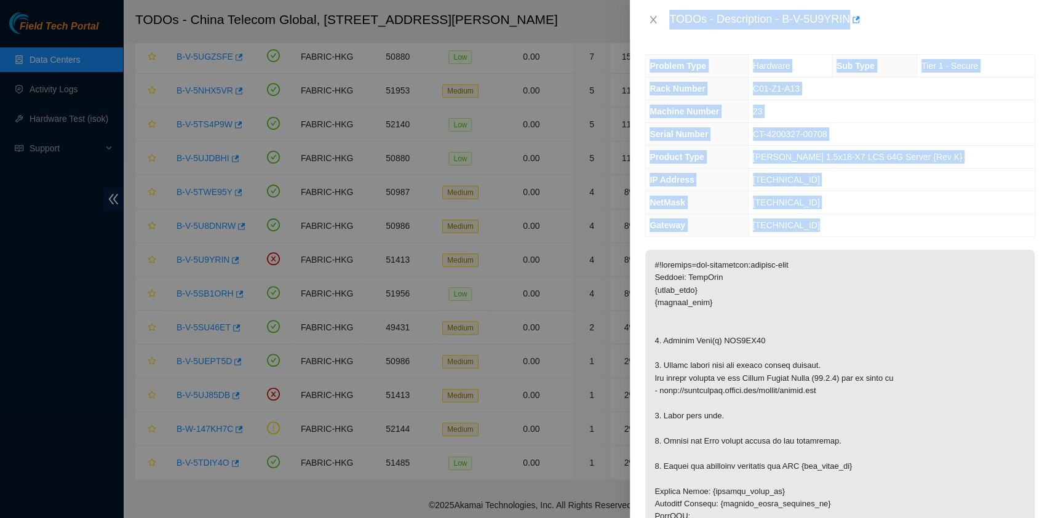
click at [748, 178] on th "IP Address" at bounding box center [696, 180] width 103 height 23
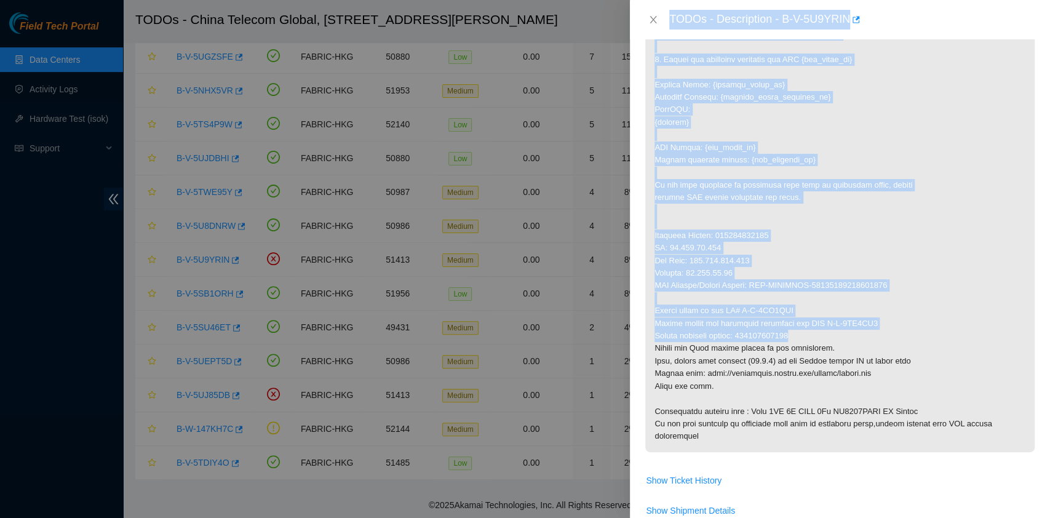
drag, startPoint x: 669, startPoint y: 17, endPoint x: 792, endPoint y: 336, distance: 341.8
click at [792, 336] on div "TODOs - Description - B-V-5U9YRIN Problem Type Hardware Sub Type Tier 1 - Secur…" at bounding box center [840, 259] width 420 height 518
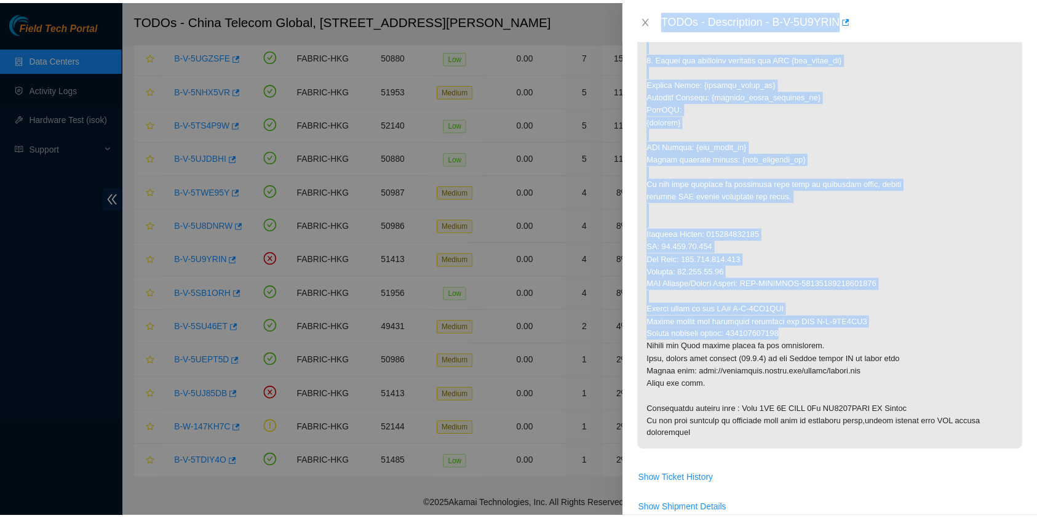
scroll to position [408, 0]
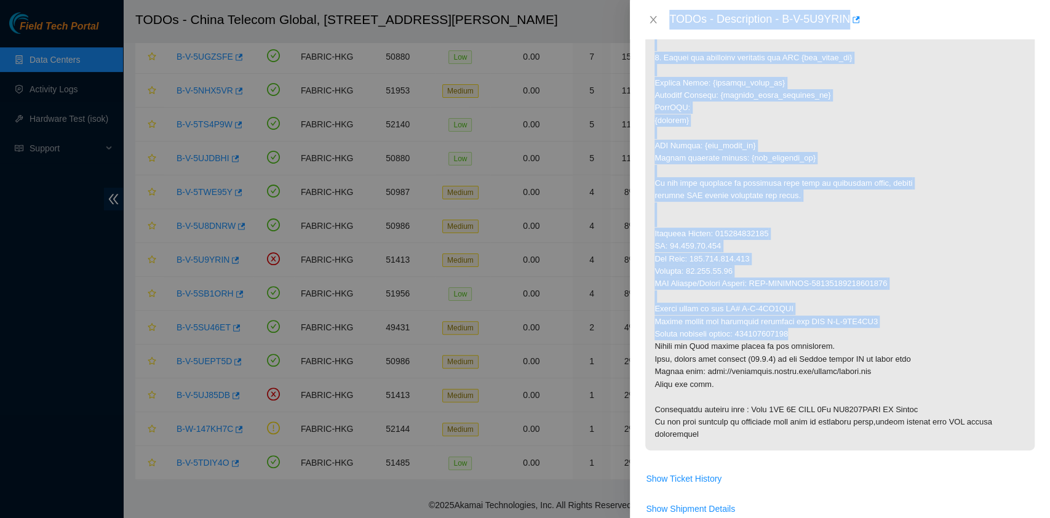
copy div "TODOs - Description - B-V-5U9YRIN Problem Type Hardware Sub Type Tier 1 - Secur…"
click at [652, 20] on icon "close" at bounding box center [653, 19] width 7 height 7
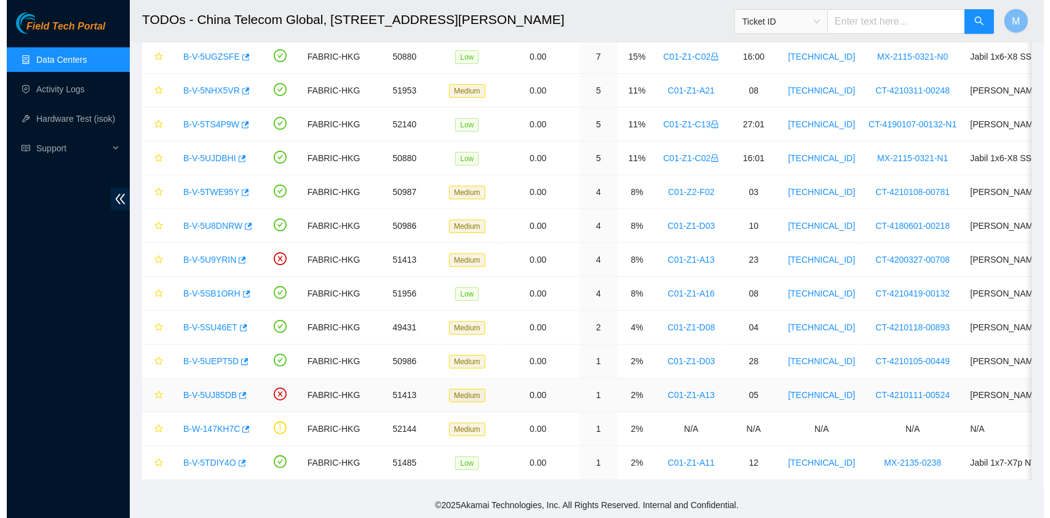
scroll to position [183, 0]
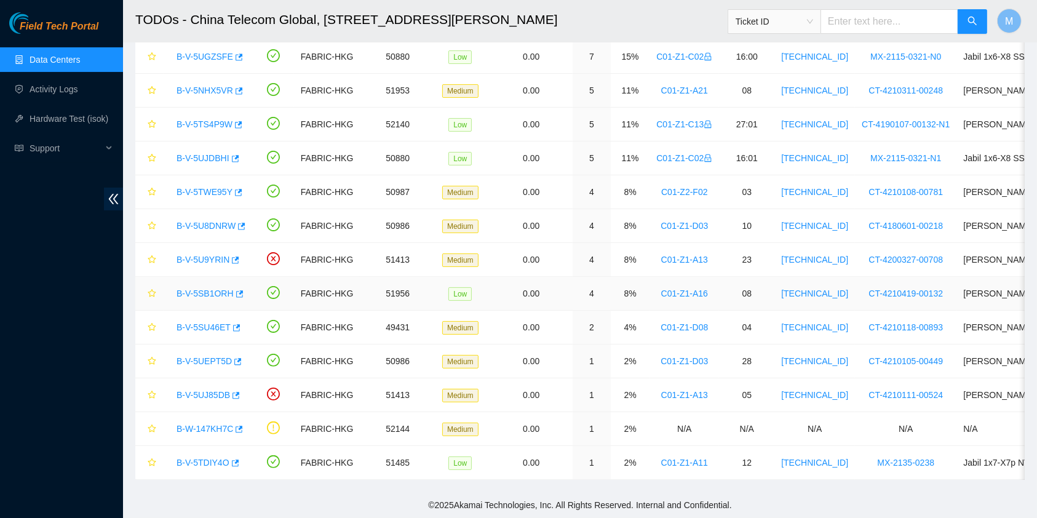
click at [208, 288] on link "B-V-5SB1ORH" at bounding box center [205, 293] width 57 height 10
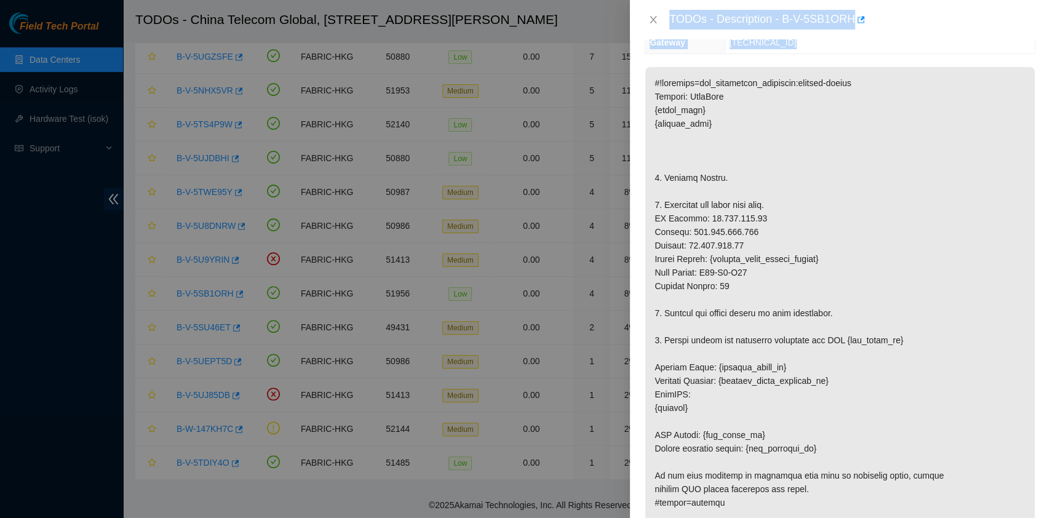
scroll to position [129, 0]
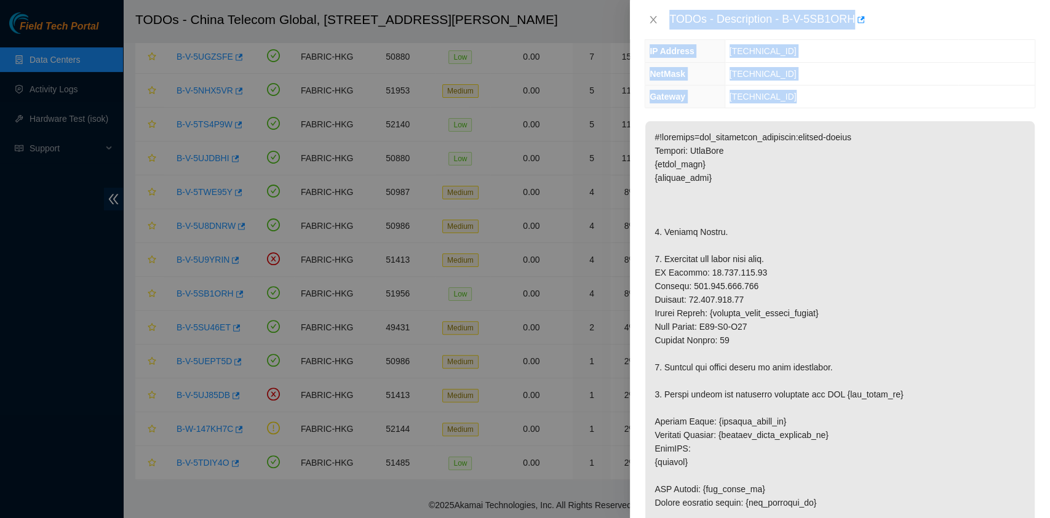
click at [782, 371] on p at bounding box center [839, 455] width 389 height 668
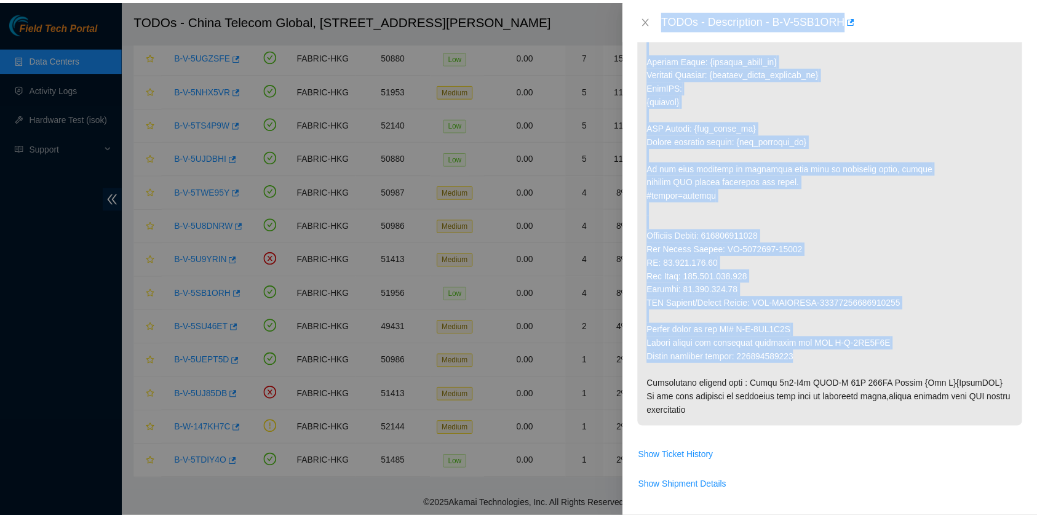
scroll to position [491, 0]
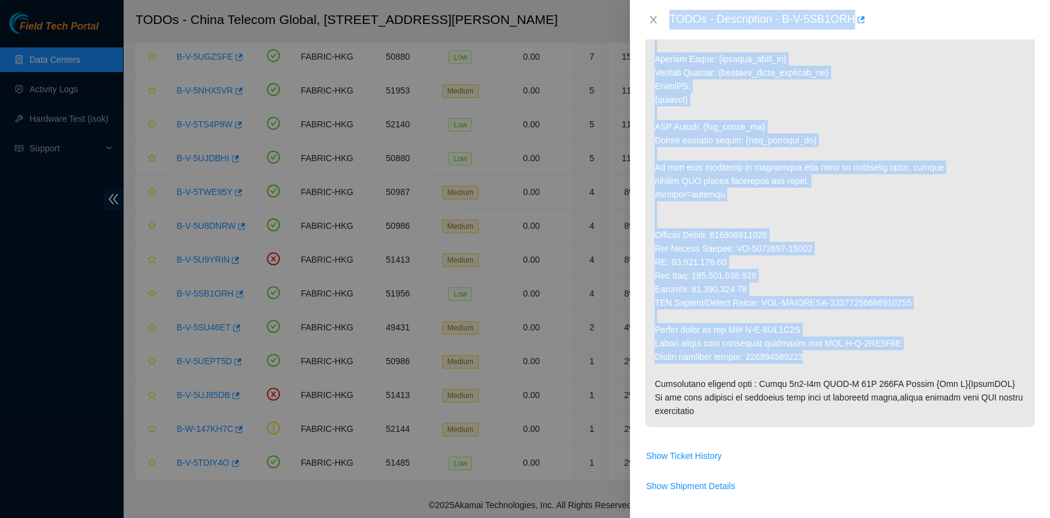
drag, startPoint x: 669, startPoint y: 20, endPoint x: 806, endPoint y: 356, distance: 363.0
click at [806, 356] on div "TODOs - Description - B-V-5SB1ORH Problem Type Hardware Sub Type Tier 1 Rack Nu…" at bounding box center [840, 259] width 420 height 518
copy div "TODOs - Description - B-V-5SB1ORH Problem Type Hardware Sub Type Tier 1 Rack Nu…"
click at [659, 18] on button "Close" at bounding box center [653, 20] width 17 height 12
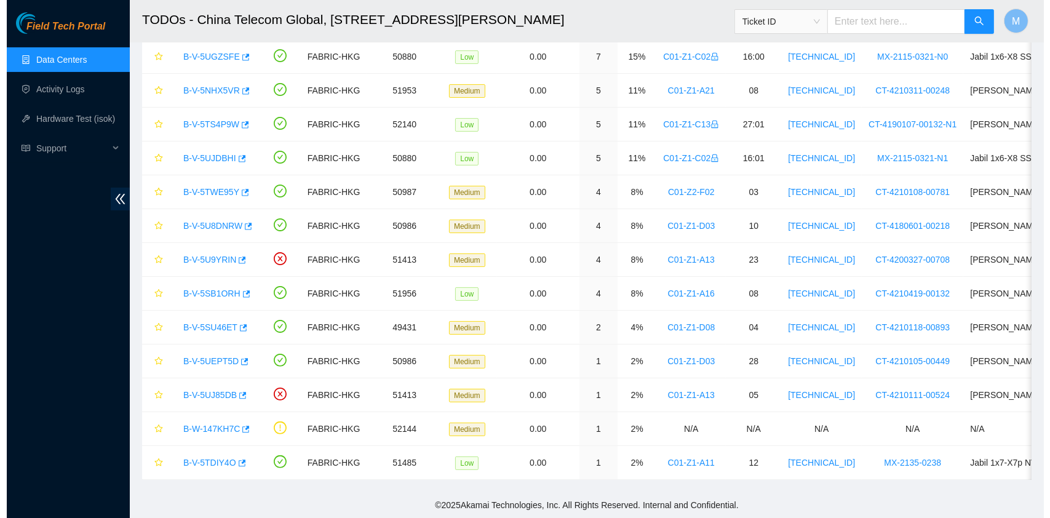
scroll to position [314, 0]
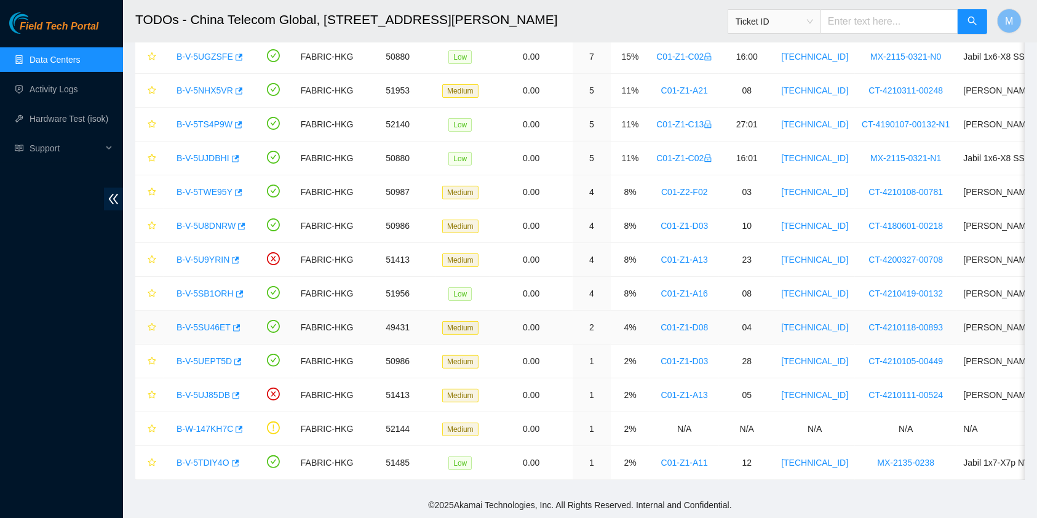
click at [208, 322] on link "B-V-5SU46ET" at bounding box center [204, 327] width 54 height 10
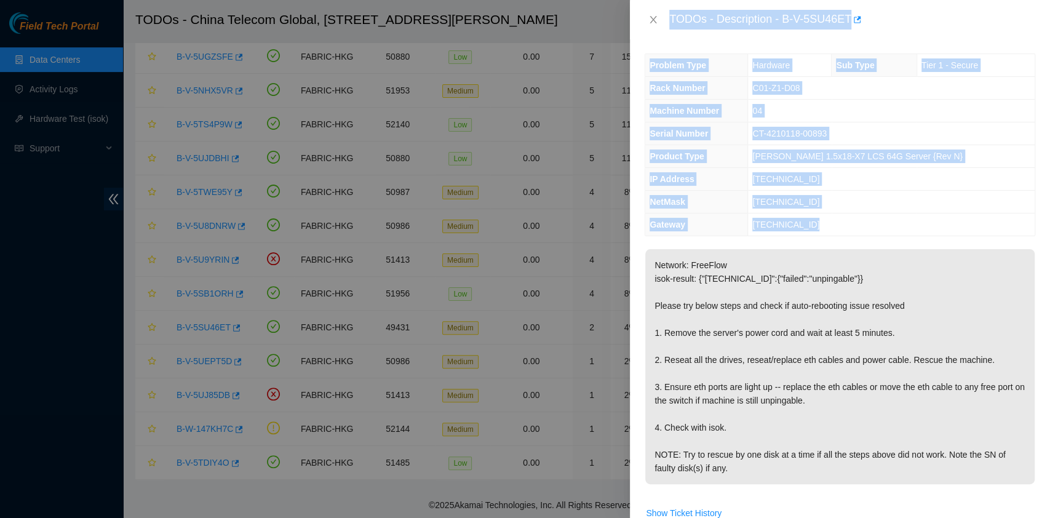
scroll to position [0, 0]
click at [808, 312] on p "Network: FreeFlow isok-result: {"23.40.189.39":{"failed":"unpingable"}} Please …" at bounding box center [839, 367] width 389 height 235
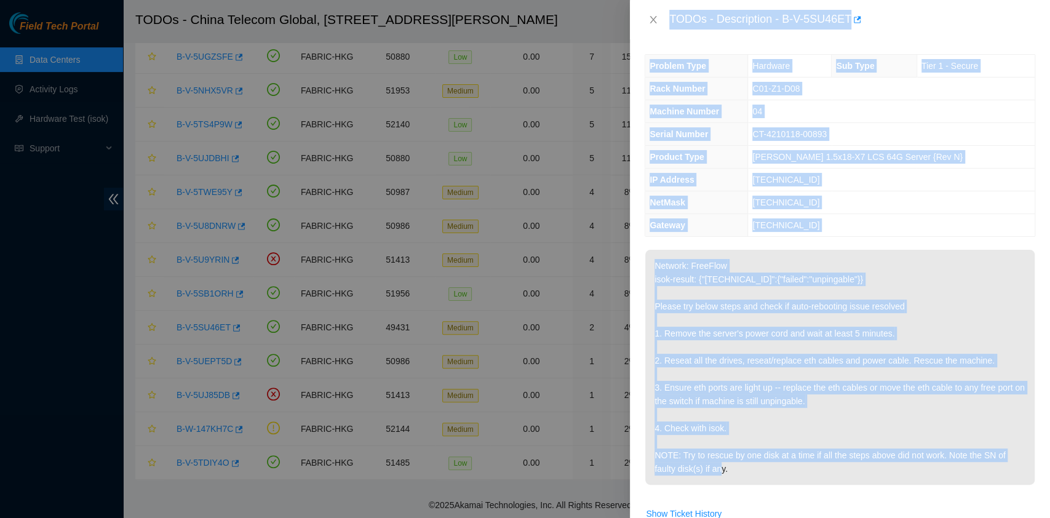
drag, startPoint x: 670, startPoint y: 17, endPoint x: 832, endPoint y: 490, distance: 500.0
click at [831, 490] on div "TODOs - Description - B-V-5SU46ET Problem Type Hardware Sub Type Tier 1 - Secur…" at bounding box center [840, 259] width 420 height 518
copy div "TODOs - Description - B-V-5SU46ET Problem Type Hardware Sub Type Tier 1 - Secur…"
click at [653, 16] on icon "close" at bounding box center [653, 20] width 10 height 10
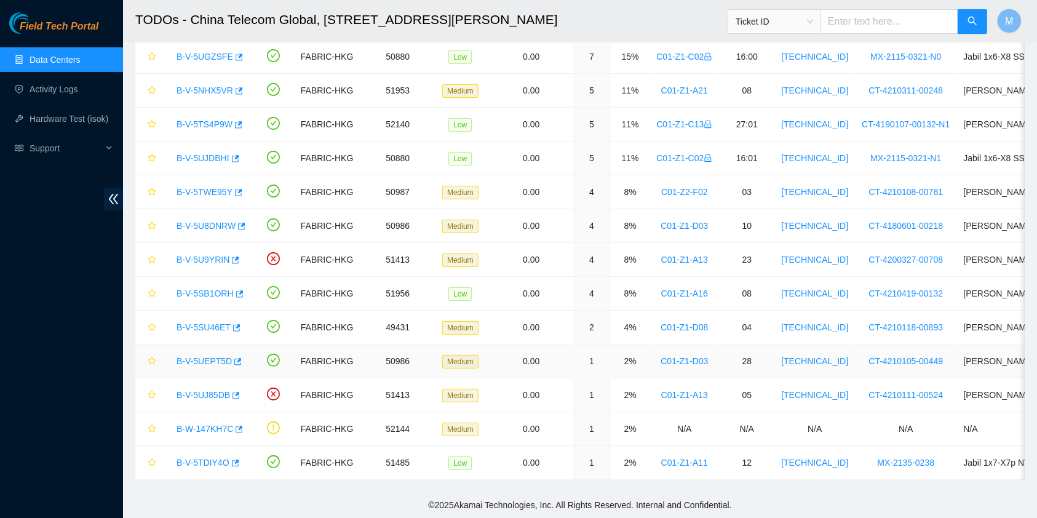
click at [212, 356] on link "B-V-5UEPT5D" at bounding box center [204, 361] width 55 height 10
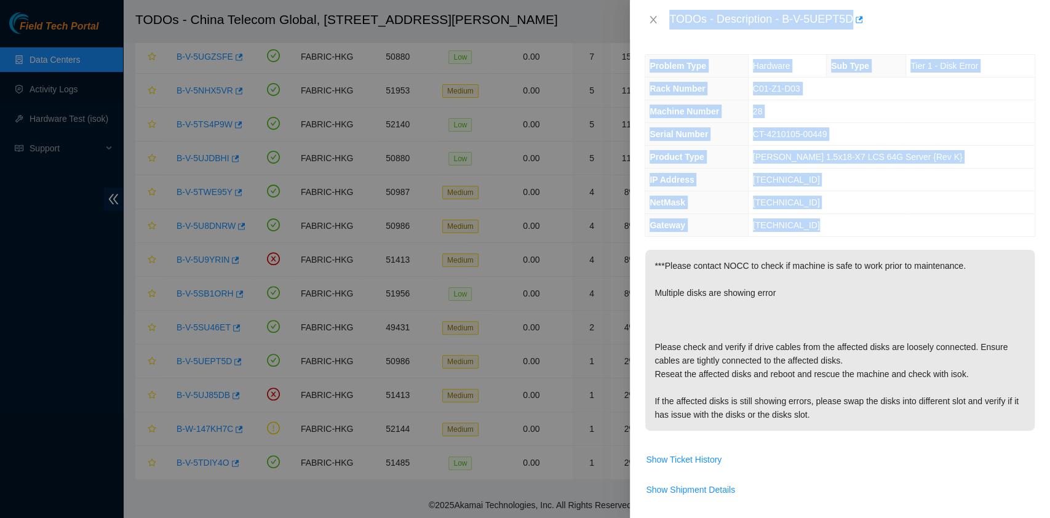
click at [823, 357] on p "***Please contact NOCC to check if machine is safe to work prior to maintenance…" at bounding box center [839, 340] width 389 height 181
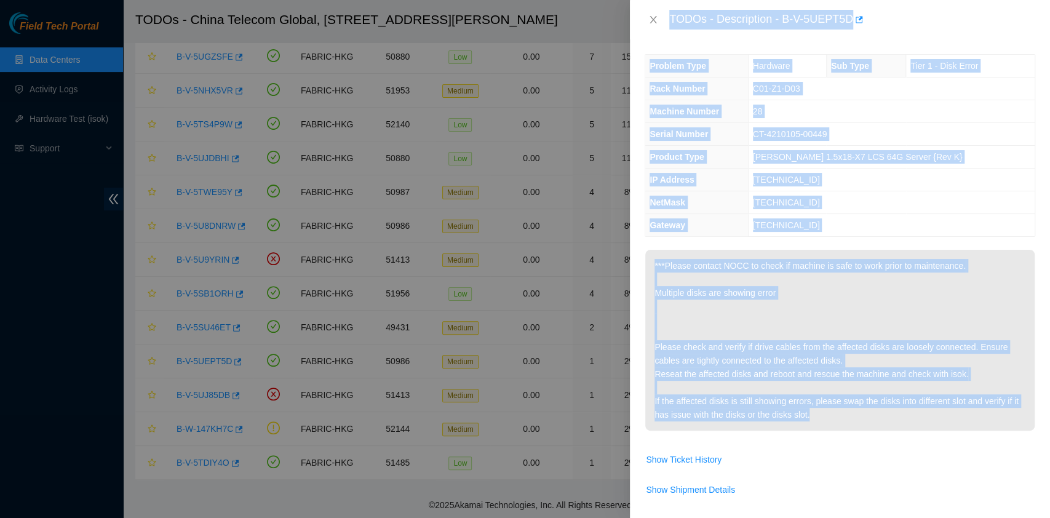
drag, startPoint x: 671, startPoint y: 13, endPoint x: 876, endPoint y: 408, distance: 444.8
click at [876, 408] on div "TODOs - Description - B-V-5UEPT5D Problem Type Hardware Sub Type Tier 1 - Disk …" at bounding box center [840, 259] width 420 height 518
copy div "TODOs - Description - B-V-5UEPT5D Problem Type Hardware Sub Type Tier 1 - Disk …"
click at [654, 15] on icon "close" at bounding box center [653, 20] width 10 height 10
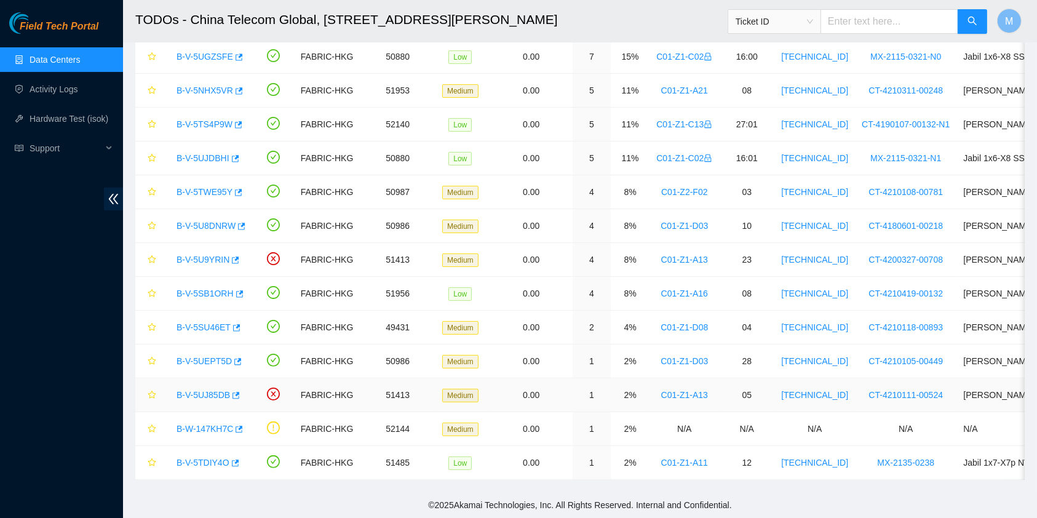
click at [207, 390] on link "B-V-5UJ85DB" at bounding box center [204, 395] width 54 height 10
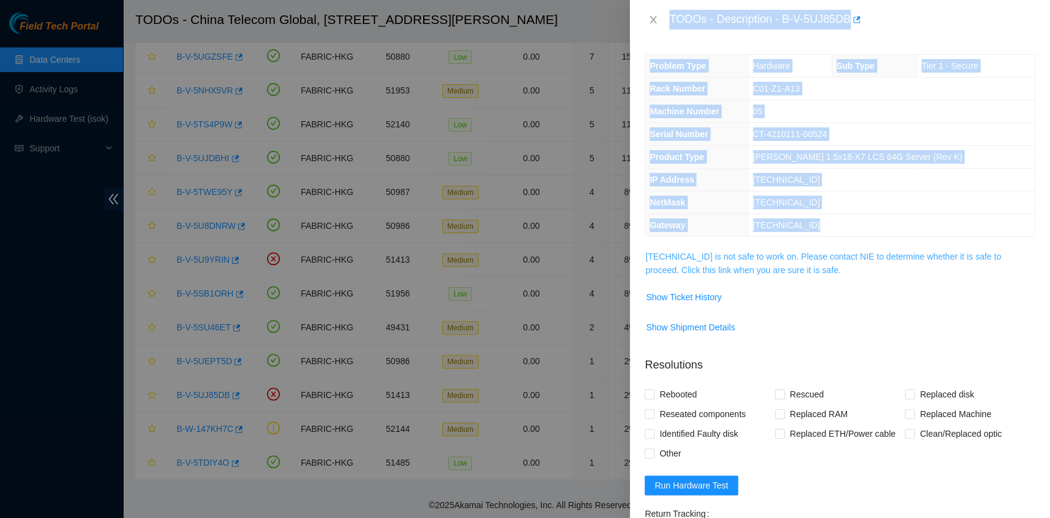
click at [750, 271] on link "23.204.98.102 is not safe to work on. Please contact NIE to determine whether i…" at bounding box center [822, 263] width 355 height 23
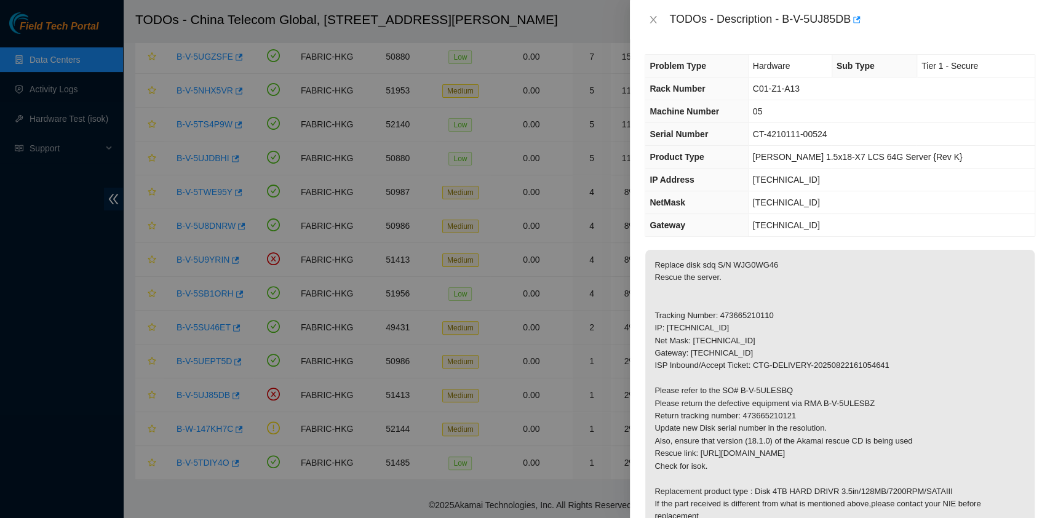
click at [771, 319] on p "Replace disk sdq S/N WJG0WG46 Rescue the server. Tracking Number: 473665210110 …" at bounding box center [839, 391] width 389 height 282
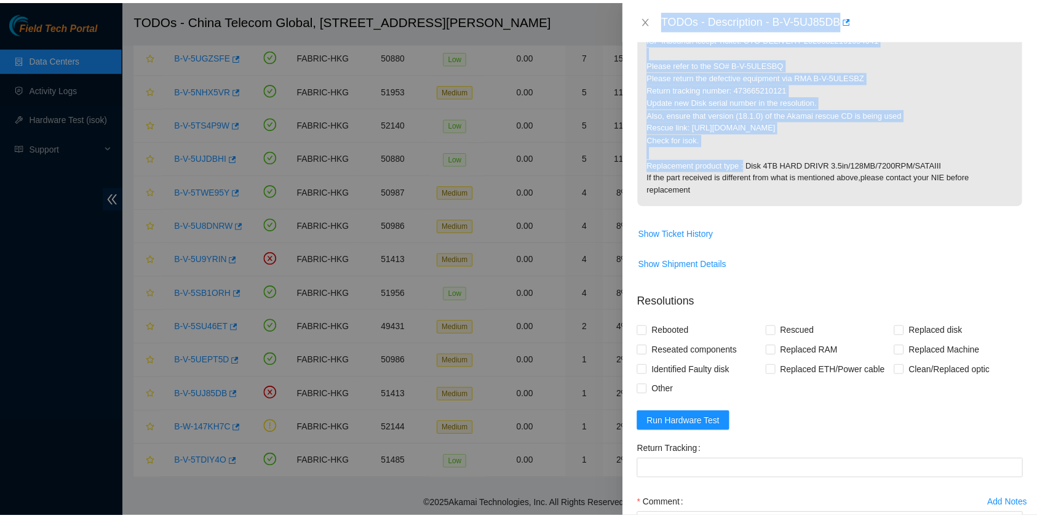
scroll to position [327, 0]
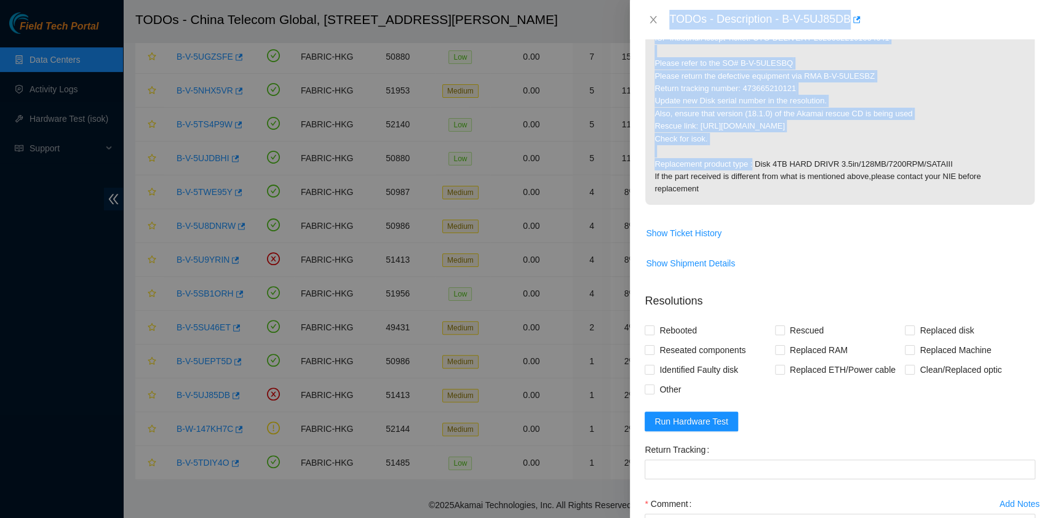
drag, startPoint x: 669, startPoint y: 16, endPoint x: 864, endPoint y: 145, distance: 234.4
click at [864, 145] on div "TODOs - Description - B-V-5UJ85DB Problem Type Hardware Sub Type Tier 1 - Secur…" at bounding box center [840, 259] width 420 height 518
copy div "TODOs - Description - B-V-5UJ85DB Problem Type Hardware Sub Type Tier 1 - Secur…"
click at [654, 21] on icon "close" at bounding box center [653, 19] width 7 height 7
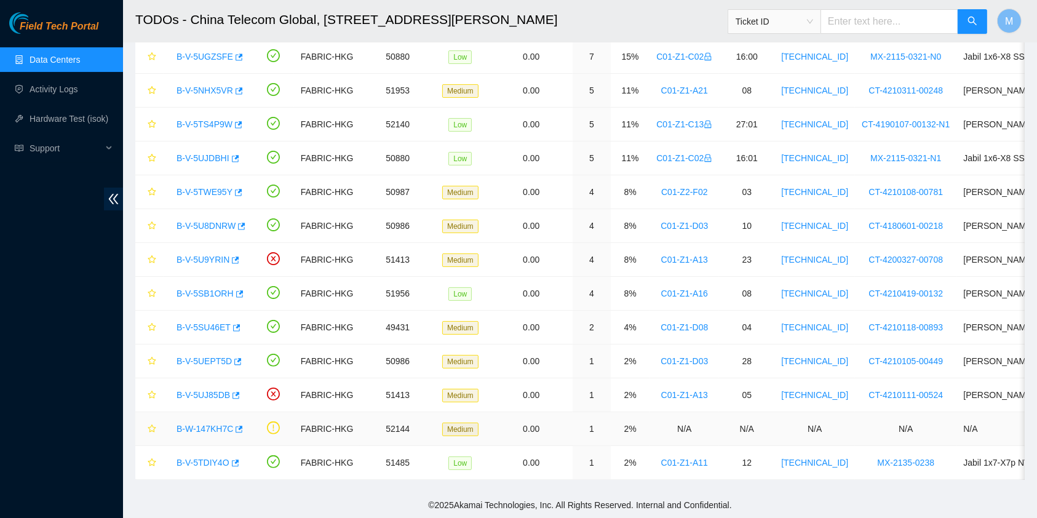
click at [213, 424] on link "B-W-147KH7C" at bounding box center [205, 429] width 57 height 10
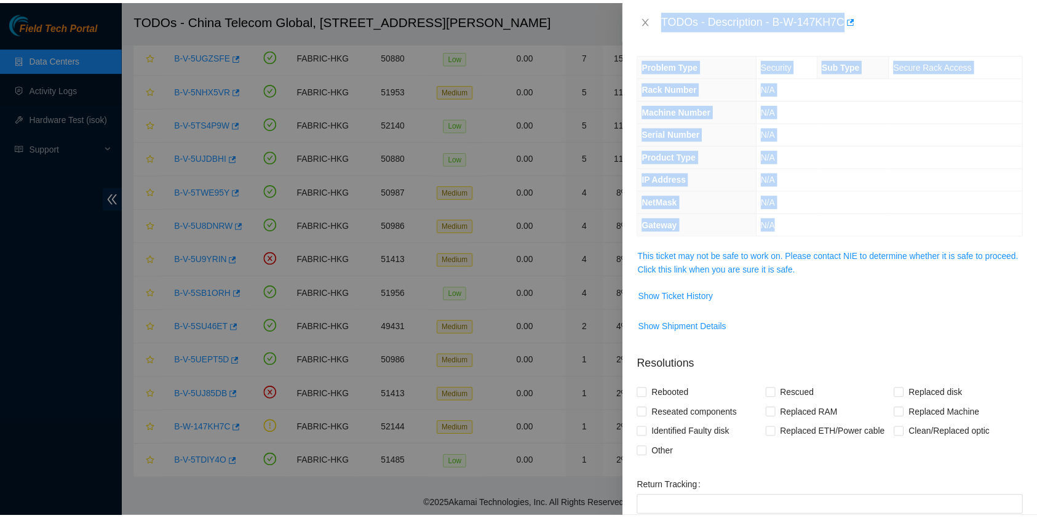
scroll to position [0, 0]
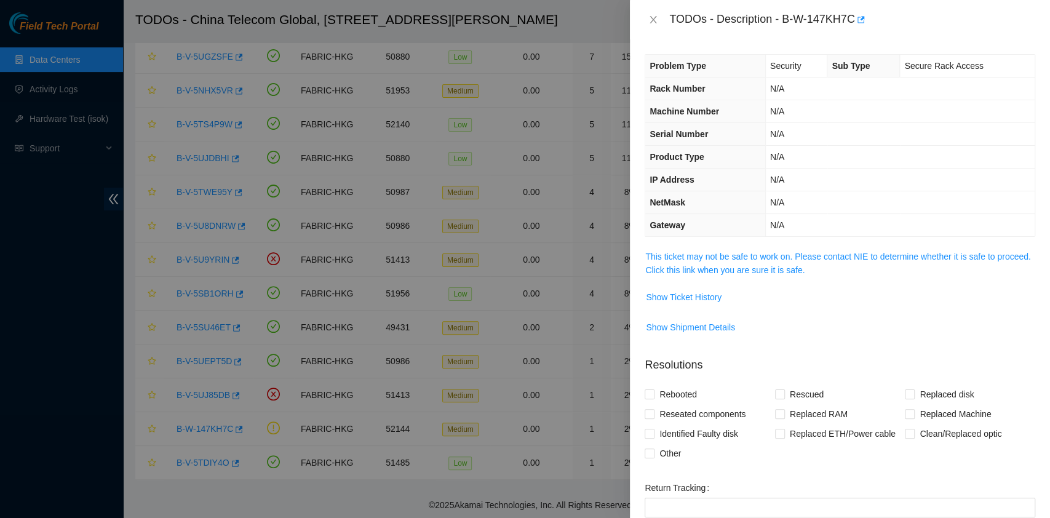
click at [807, 274] on span "This ticket may not be safe to work on. Please contact NIE to determine whether…" at bounding box center [839, 263] width 389 height 27
click at [809, 260] on link "This ticket may not be safe to work on. Please contact NIE to determine whether…" at bounding box center [837, 263] width 385 height 23
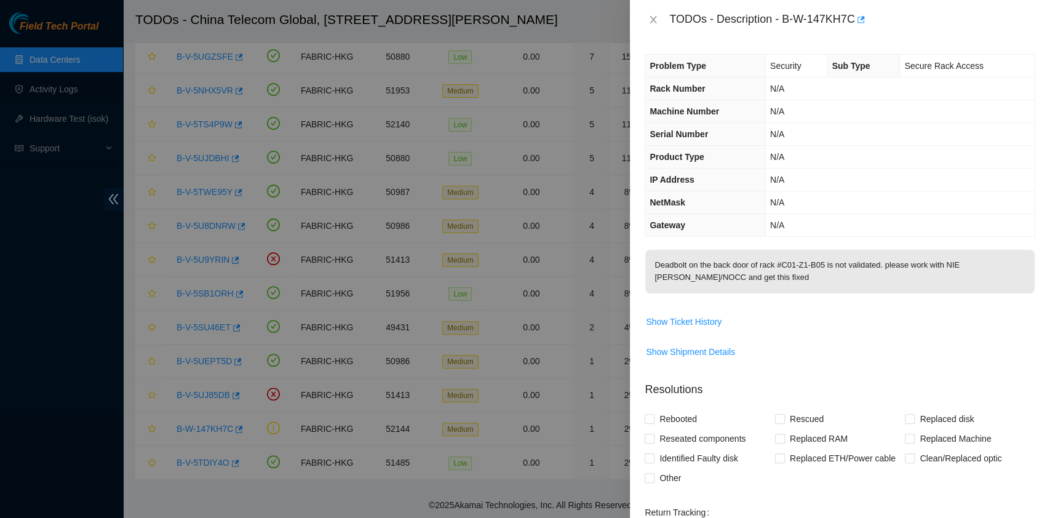
click at [793, 279] on p "Deadbolt on the back door of rack #C01-Z1-B05 is not validated. please work wit…" at bounding box center [839, 272] width 389 height 44
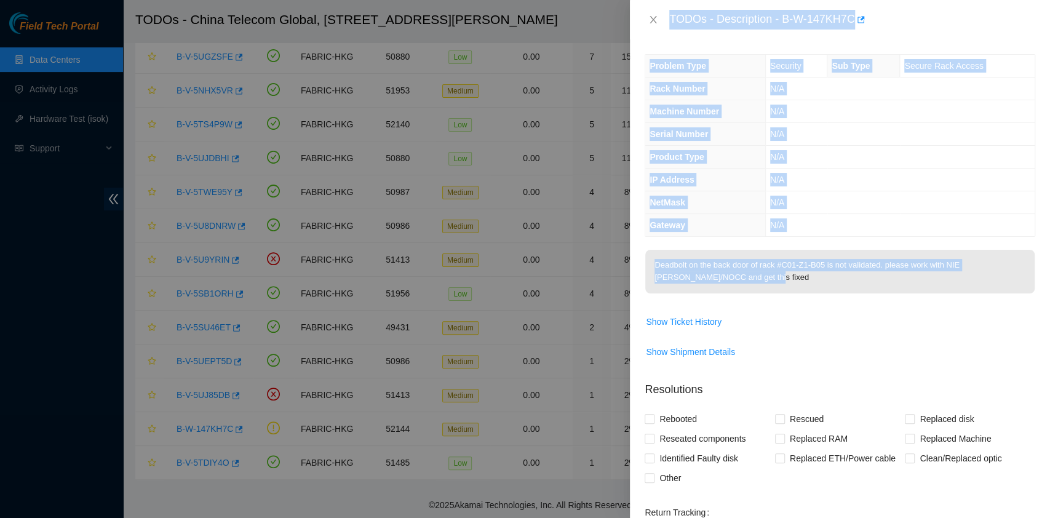
drag, startPoint x: 784, startPoint y: 280, endPoint x: 662, endPoint y: 24, distance: 283.6
click at [662, 24] on div "TODOs - Description - B-W-147KH7C Problem Type Security Sub Type Secure Rack Ac…" at bounding box center [840, 259] width 420 height 518
click at [651, 22] on icon "close" at bounding box center [653, 19] width 7 height 7
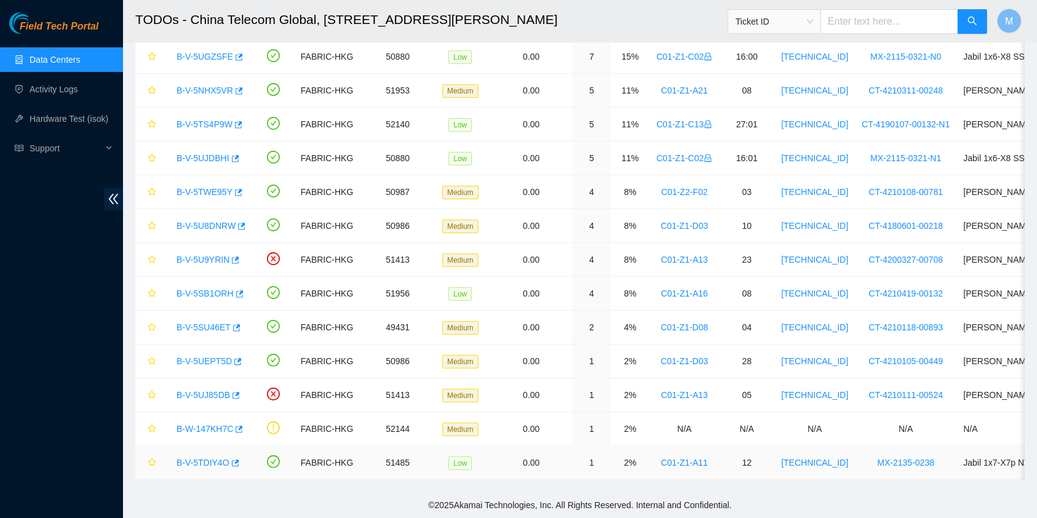
click at [201, 458] on link "B-V-5TDIY4O" at bounding box center [203, 463] width 53 height 10
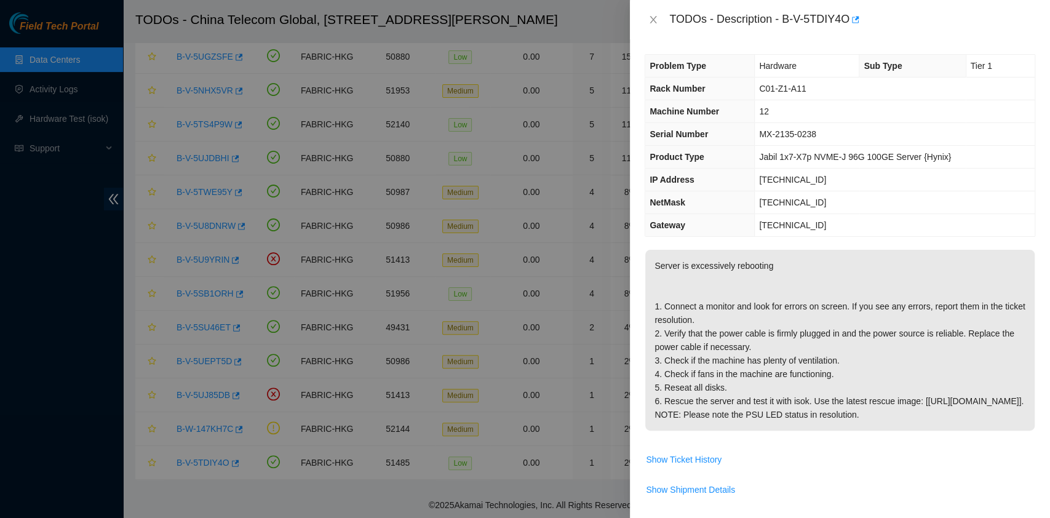
click at [882, 320] on p "Server is excessively rebooting 1. Connect a monitor and look for errors on scr…" at bounding box center [839, 340] width 389 height 181
drag, startPoint x: 871, startPoint y: 423, endPoint x: 664, endPoint y: 22, distance: 451.1
click at [664, 22] on div "TODOs - Description - B-V-5TDIY4O Problem Type Hardware Sub Type Tier 1 Rack Nu…" at bounding box center [840, 259] width 420 height 518
click at [654, 22] on icon "close" at bounding box center [653, 19] width 7 height 7
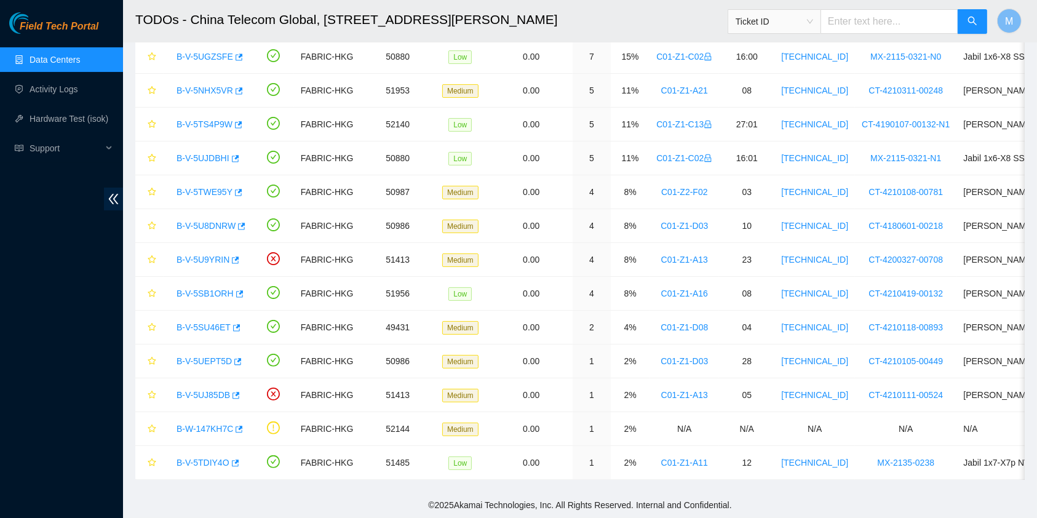
click at [77, 63] on link "Data Centers" at bounding box center [55, 60] width 50 height 10
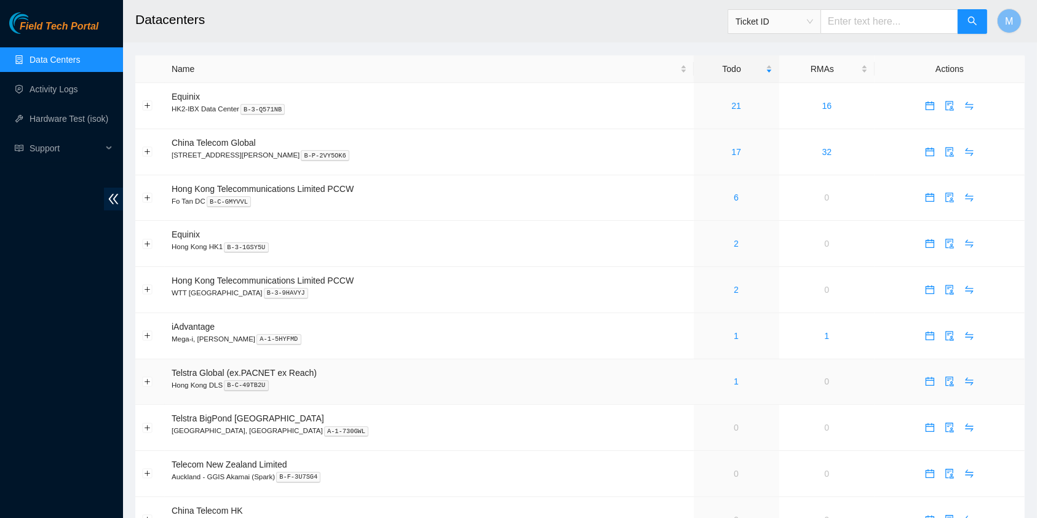
click at [713, 387] on td "1" at bounding box center [736, 382] width 85 height 46
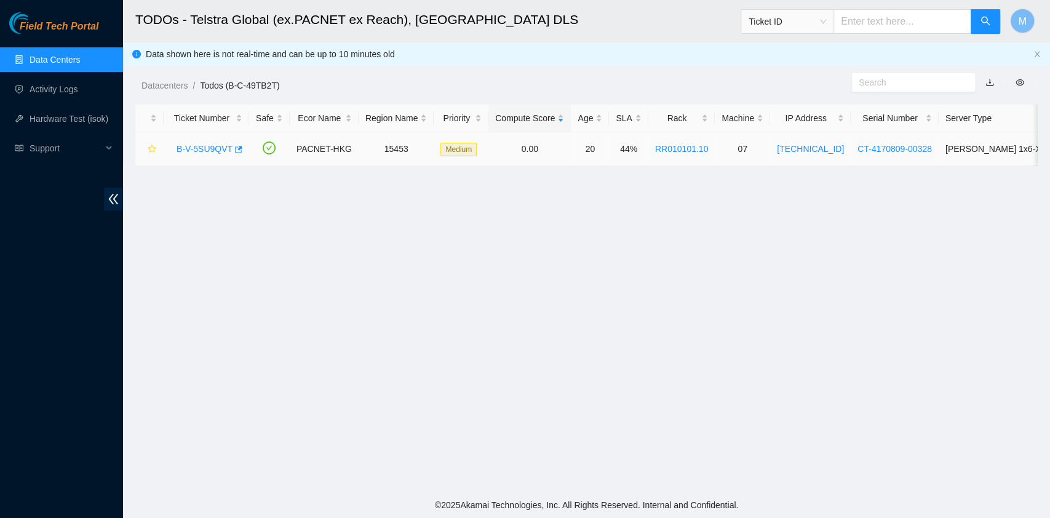
click at [197, 149] on link "B-V-5SU9QVT" at bounding box center [205, 149] width 56 height 10
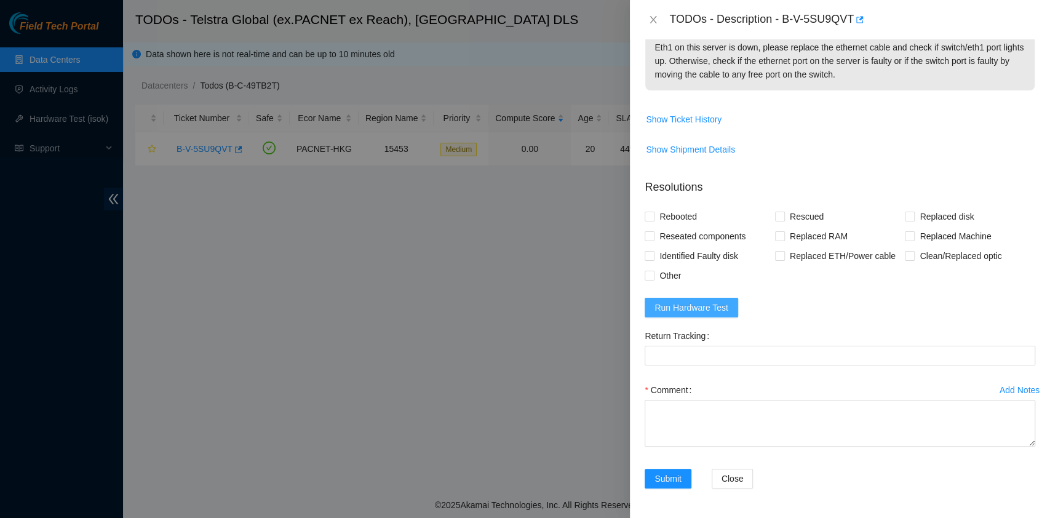
click at [718, 309] on span "Run Hardware Test" at bounding box center [691, 308] width 74 height 14
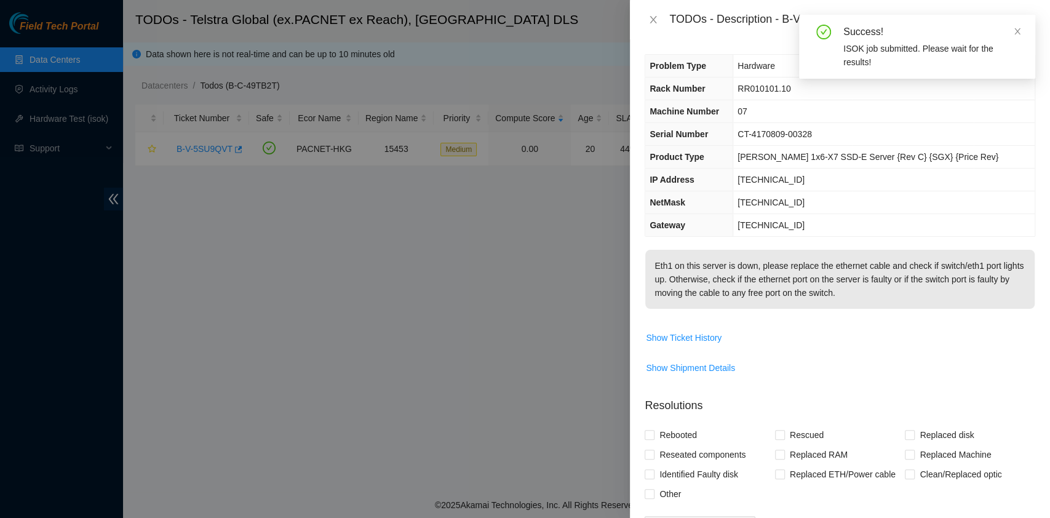
click at [848, 280] on p "Eth1 on this server is down, please replace the ethernet cable and check if swi…" at bounding box center [839, 279] width 389 height 59
click at [1017, 31] on icon "close" at bounding box center [1017, 31] width 6 height 6
click at [734, 357] on td "Show Ticket History" at bounding box center [840, 342] width 391 height 30
drag, startPoint x: 879, startPoint y: 300, endPoint x: 654, endPoint y: 28, distance: 352.5
click at [654, 28] on div "TODOs - Description - B-V-5SU9QVT Problem Type Hardware Sub Type NIC Rack Numbe…" at bounding box center [840, 259] width 420 height 518
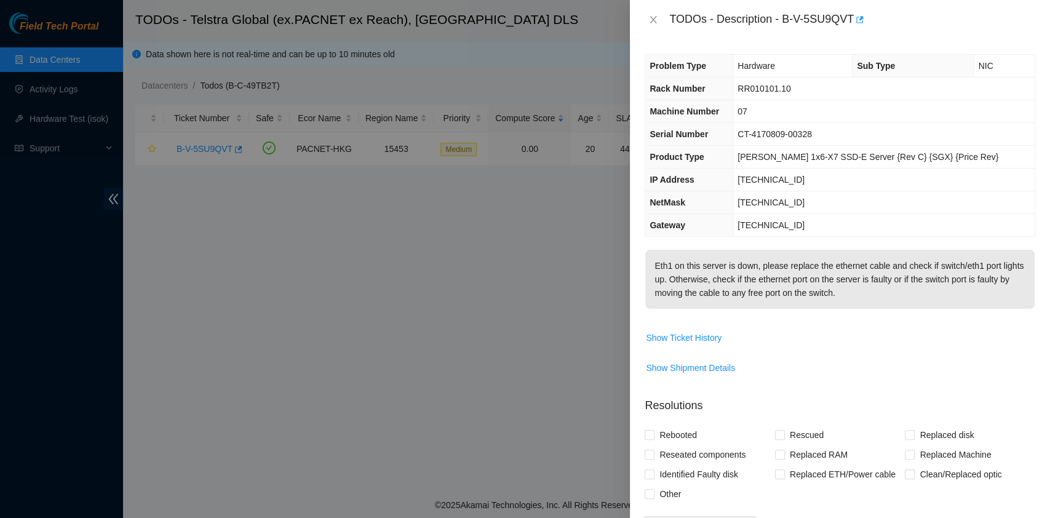
click at [733, 309] on p "Eth1 on this server is down, please replace the ethernet cable and check if swi…" at bounding box center [839, 279] width 389 height 59
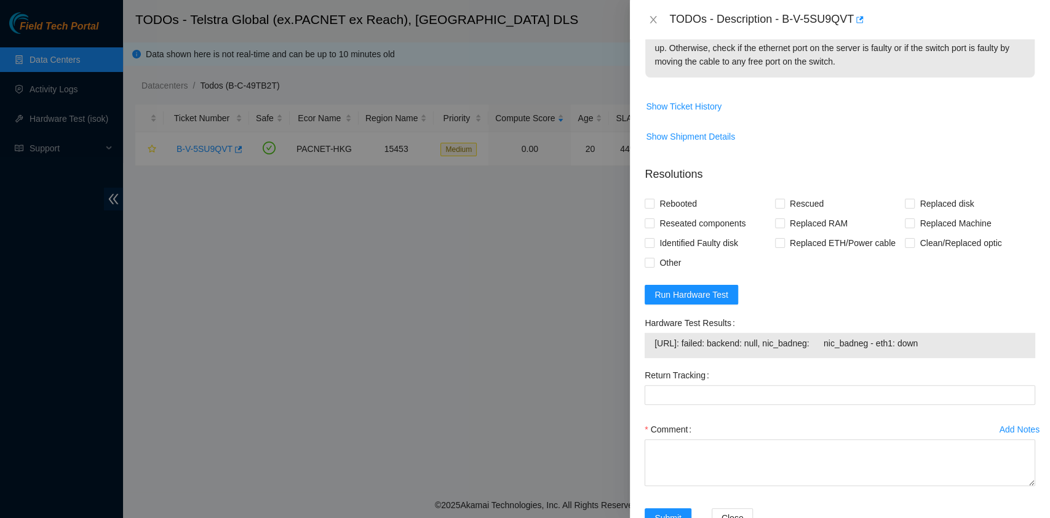
click at [243, 438] on div at bounding box center [525, 259] width 1050 height 518
click at [652, 15] on icon "close" at bounding box center [653, 20] width 10 height 10
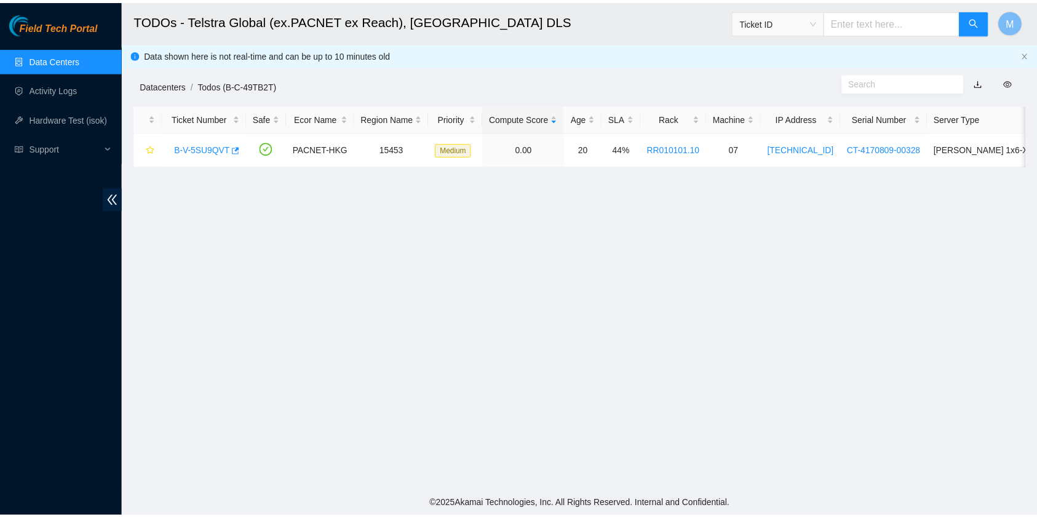
scroll to position [262, 0]
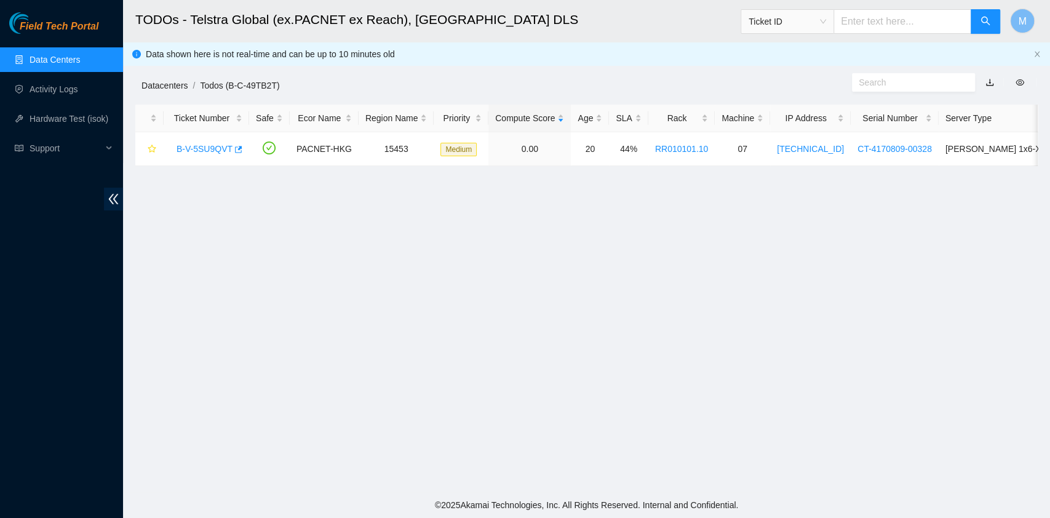
click at [159, 81] on link "Datacenters" at bounding box center [164, 86] width 46 height 10
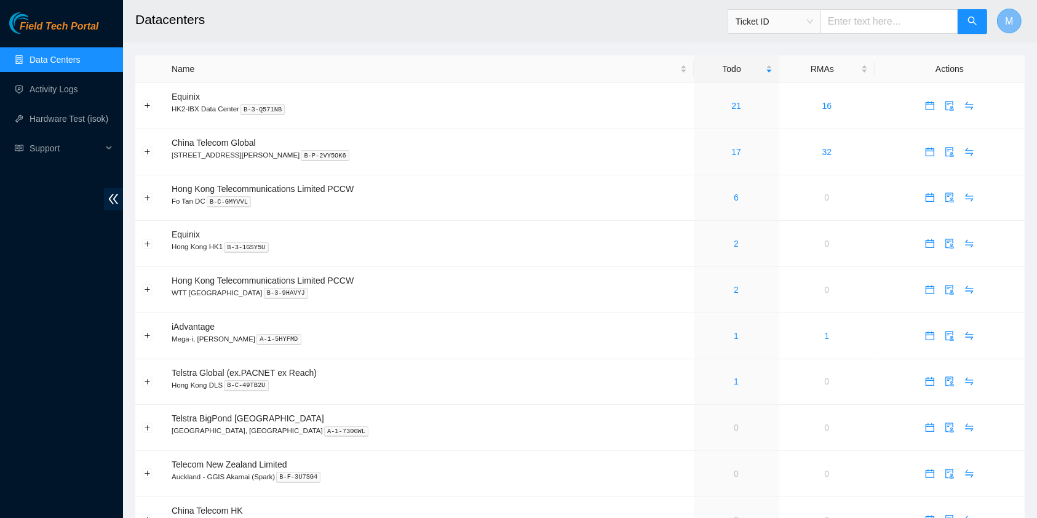
click at [1007, 21] on span "M" at bounding box center [1009, 21] width 8 height 15
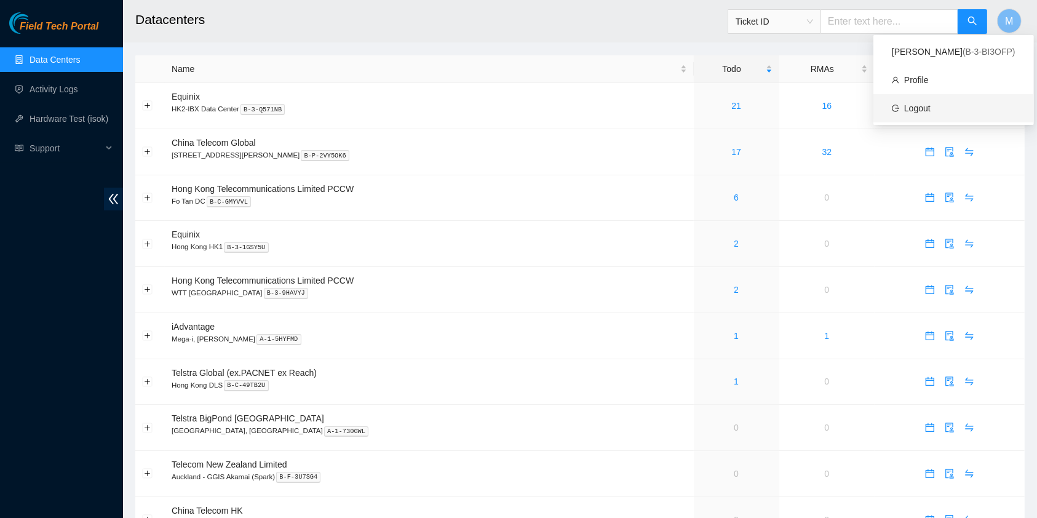
click at [931, 108] on link "Logout" at bounding box center [917, 108] width 26 height 10
